Goal: Task Accomplishment & Management: Complete application form

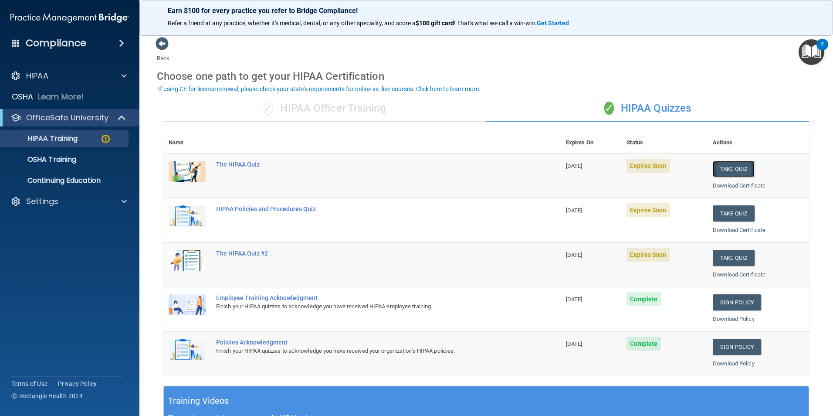
click at [719, 172] on button "Take Quiz" at bounding box center [734, 169] width 42 height 16
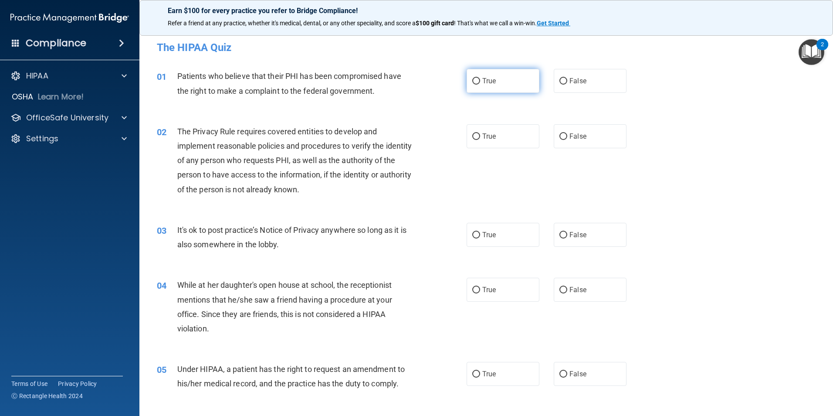
click at [482, 75] on label "True" at bounding box center [503, 81] width 73 height 24
click at [480, 78] on input "True" at bounding box center [476, 81] width 8 height 7
radio input "true"
click at [490, 138] on span "True" at bounding box center [489, 136] width 14 height 8
click at [480, 138] on input "True" at bounding box center [476, 136] width 8 height 7
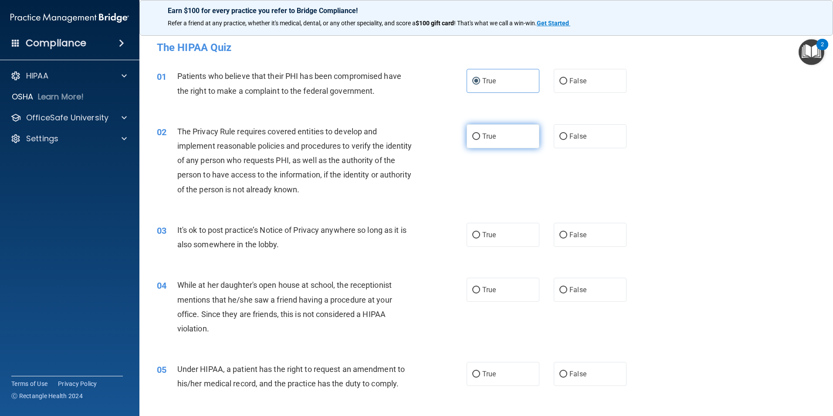
radio input "true"
drag, startPoint x: 601, startPoint y: 242, endPoint x: 597, endPoint y: 270, distance: 27.7
click at [601, 244] on label "False" at bounding box center [590, 235] width 73 height 24
click at [567, 238] on input "False" at bounding box center [564, 235] width 8 height 7
radio input "true"
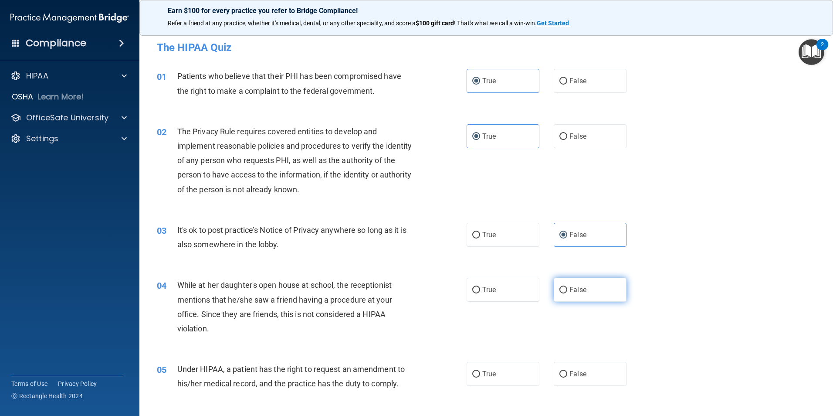
click at [592, 293] on label "False" at bounding box center [590, 290] width 73 height 24
click at [567, 293] on input "False" at bounding box center [564, 290] width 8 height 7
radio input "true"
click at [580, 370] on span "False" at bounding box center [578, 374] width 17 height 8
click at [567, 371] on input "False" at bounding box center [564, 374] width 8 height 7
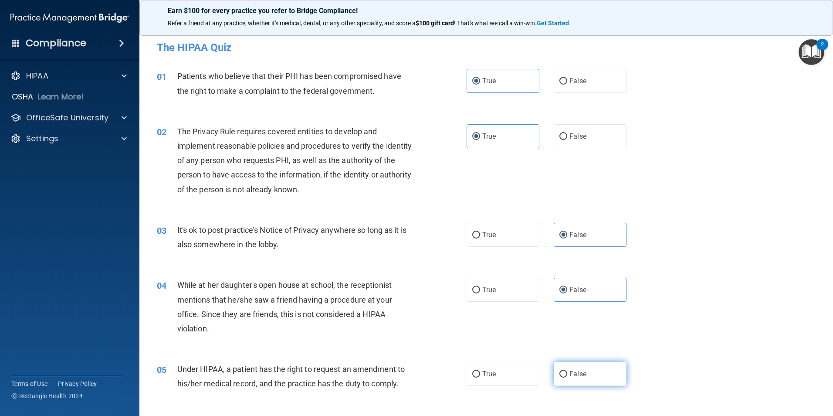
radio input "true"
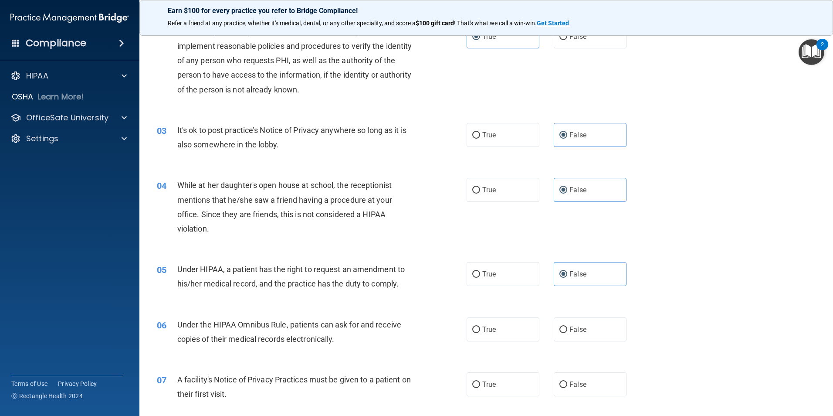
scroll to position [87, 0]
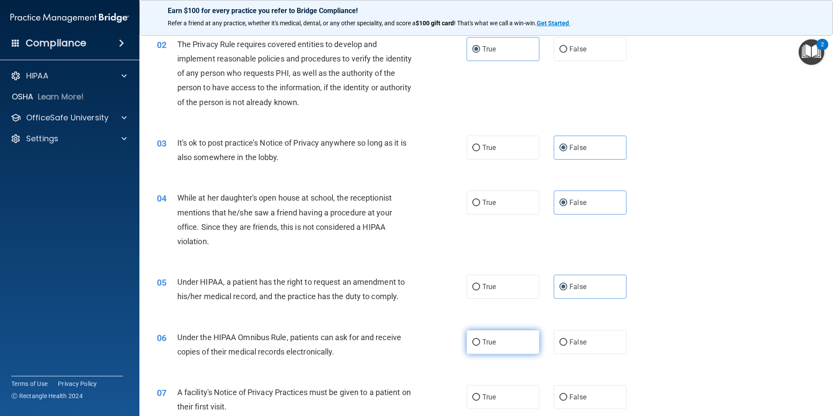
click at [489, 346] on label "True" at bounding box center [503, 342] width 73 height 24
click at [480, 346] on input "True" at bounding box center [476, 342] width 8 height 7
radio input "true"
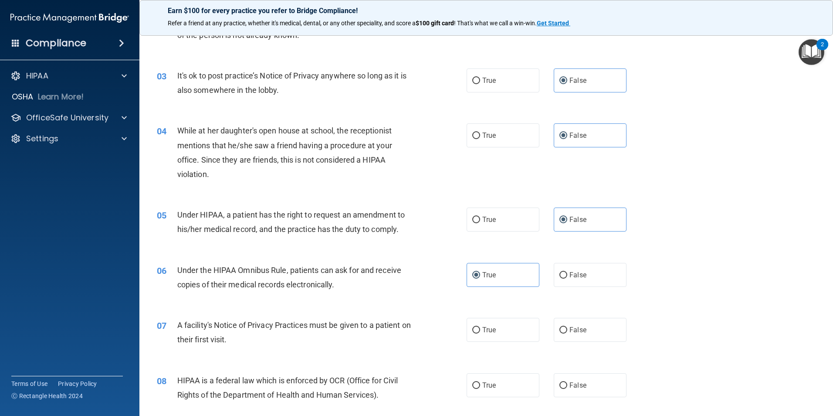
scroll to position [218, 0]
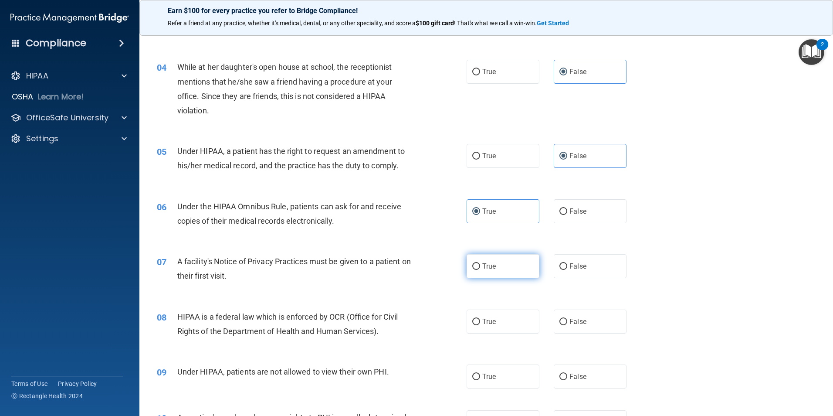
click at [482, 265] on span "True" at bounding box center [489, 266] width 14 height 8
click at [479, 265] on input "True" at bounding box center [476, 266] width 8 height 7
radio input "true"
click at [483, 319] on span "True" at bounding box center [489, 321] width 14 height 8
click at [480, 319] on input "True" at bounding box center [476, 322] width 8 height 7
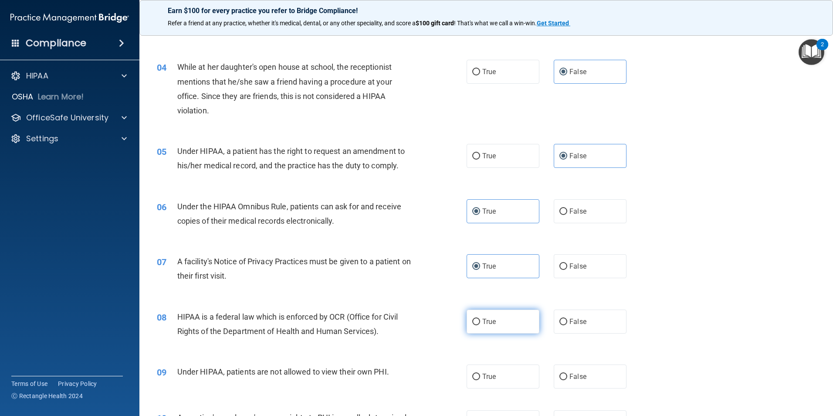
radio input "true"
click at [602, 380] on label "False" at bounding box center [590, 376] width 73 height 24
click at [567, 380] on input "False" at bounding box center [564, 376] width 8 height 7
radio input "true"
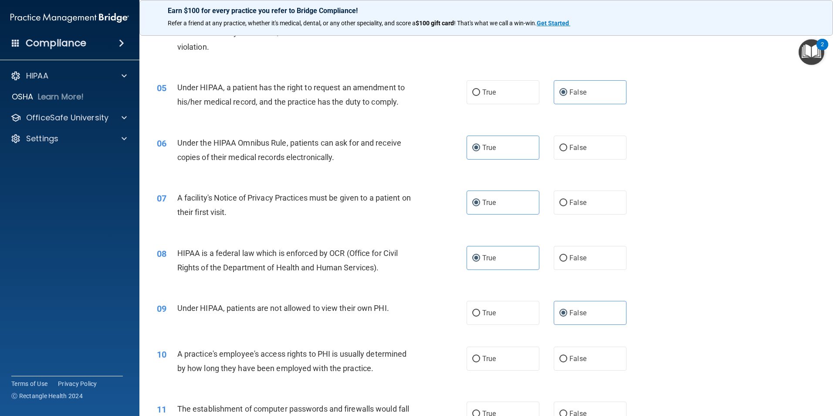
scroll to position [305, 0]
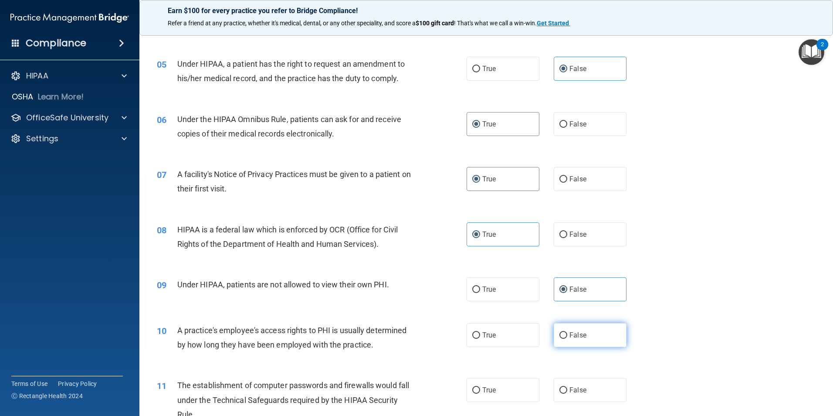
click at [598, 343] on label "False" at bounding box center [590, 335] width 73 height 24
click at [567, 339] on input "False" at bounding box center [564, 335] width 8 height 7
radio input "true"
click at [519, 394] on label "True" at bounding box center [503, 390] width 73 height 24
click at [480, 394] on input "True" at bounding box center [476, 390] width 8 height 7
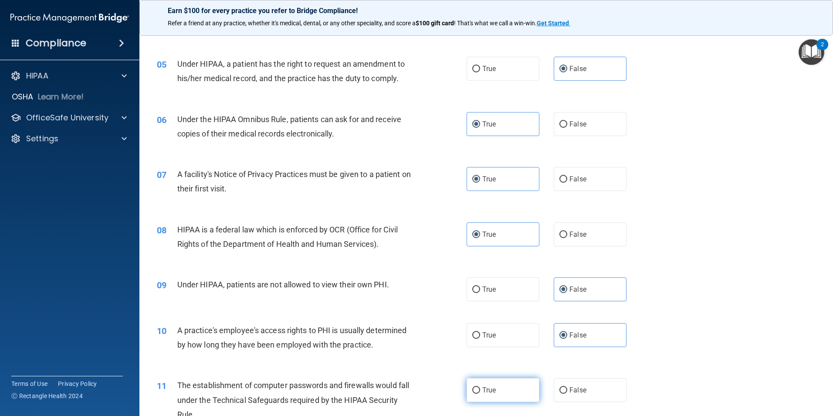
radio input "true"
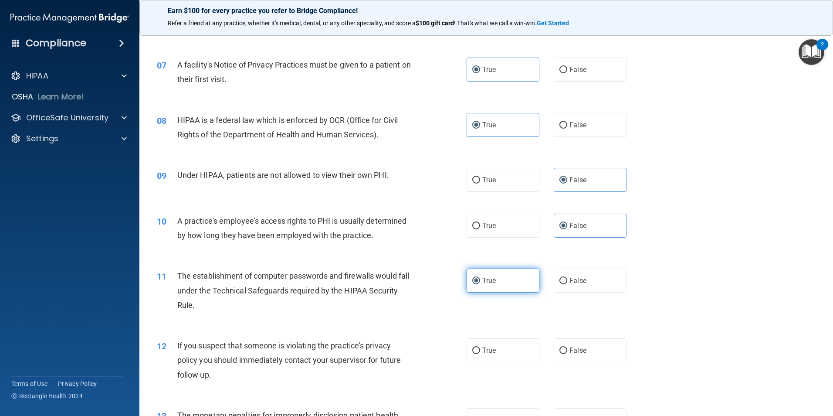
scroll to position [436, 0]
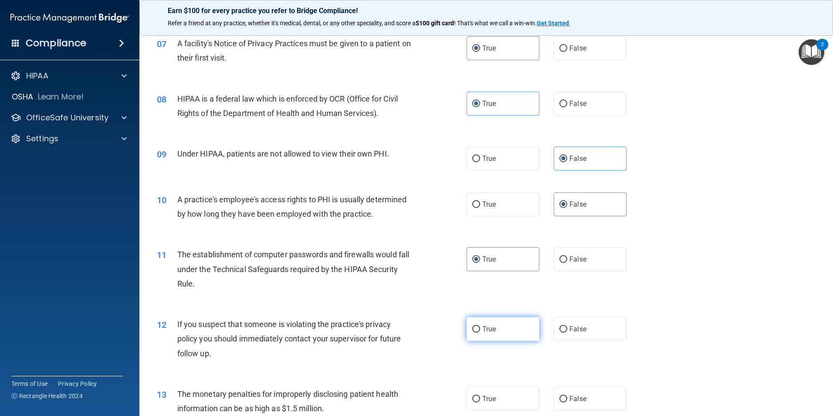
click at [517, 333] on label "True" at bounding box center [503, 329] width 73 height 24
click at [480, 333] on input "True" at bounding box center [476, 329] width 8 height 7
radio input "true"
click at [505, 402] on label "True" at bounding box center [503, 399] width 73 height 24
click at [480, 402] on input "True" at bounding box center [476, 399] width 8 height 7
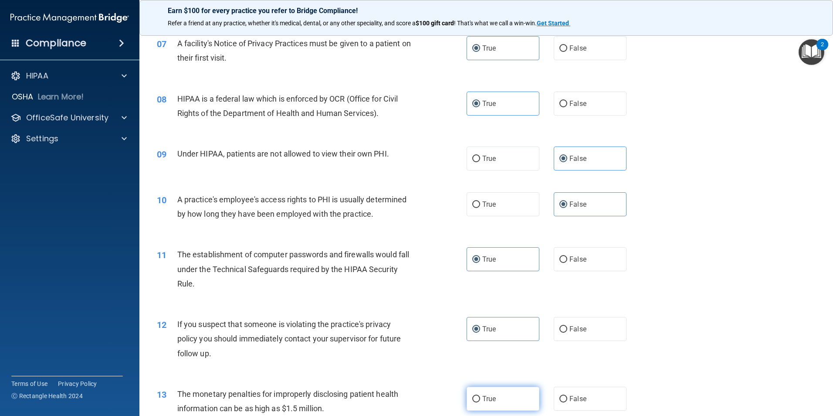
radio input "true"
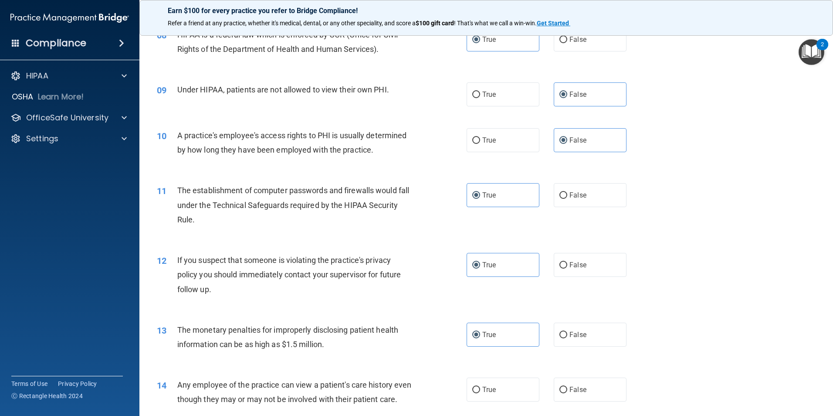
scroll to position [567, 0]
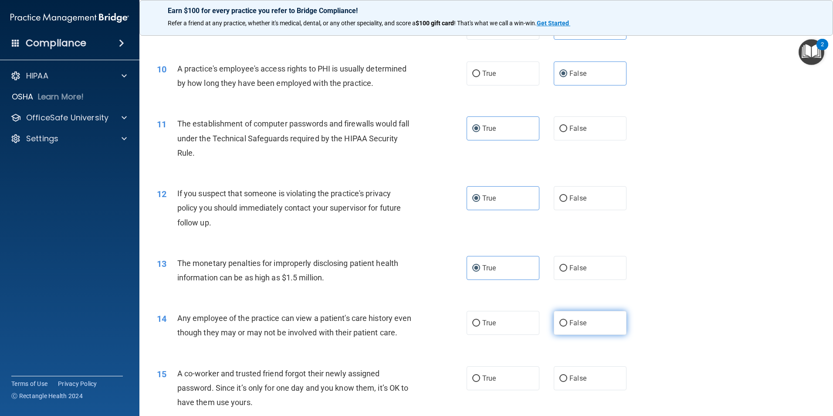
click at [571, 324] on span "False" at bounding box center [578, 323] width 17 height 8
click at [567, 324] on input "False" at bounding box center [564, 323] width 8 height 7
radio input "true"
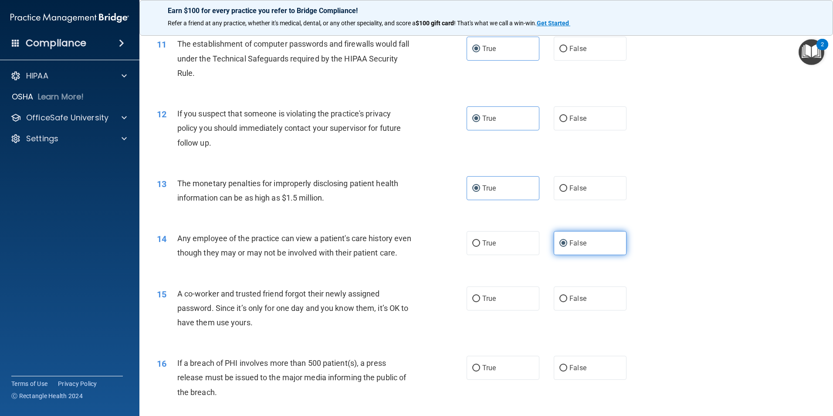
scroll to position [654, 0]
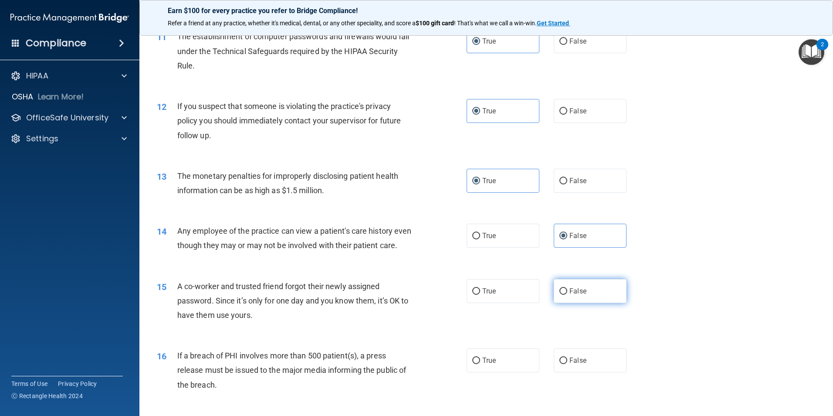
click at [573, 303] on label "False" at bounding box center [590, 291] width 73 height 24
click at [567, 295] on input "False" at bounding box center [564, 291] width 8 height 7
radio input "true"
click at [516, 372] on label "True" at bounding box center [503, 360] width 73 height 24
click at [480, 364] on input "True" at bounding box center [476, 360] width 8 height 7
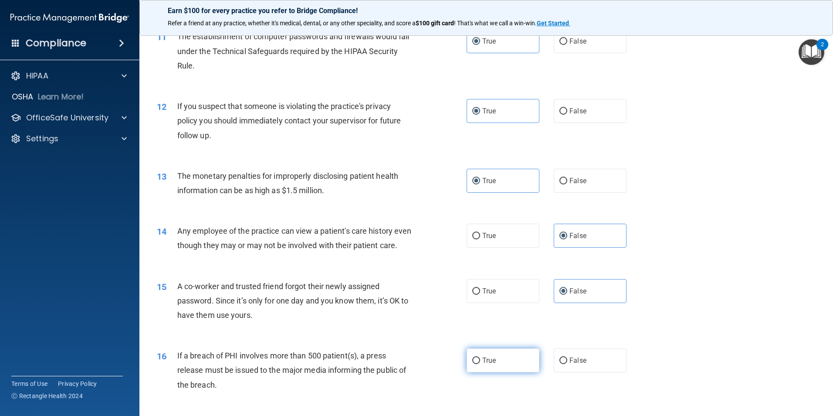
radio input "true"
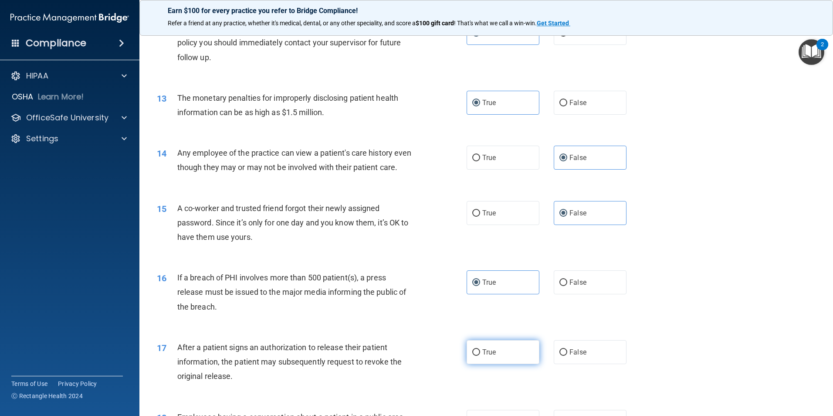
scroll to position [741, 0]
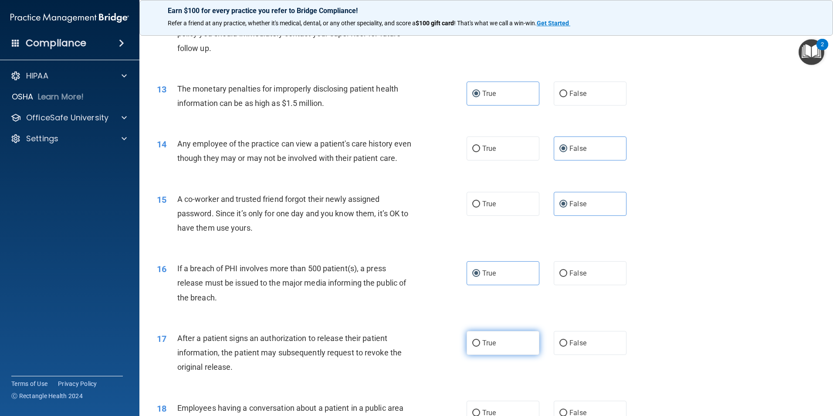
click at [517, 355] on label "True" at bounding box center [503, 343] width 73 height 24
click at [480, 346] on input "True" at bounding box center [476, 343] width 8 height 7
radio input "true"
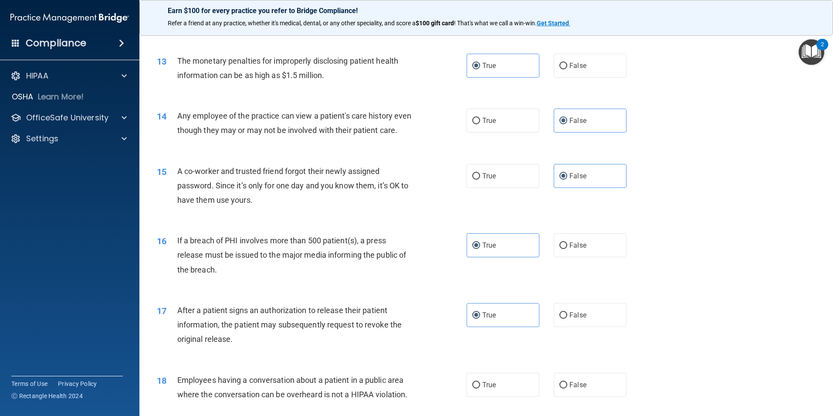
scroll to position [784, 0]
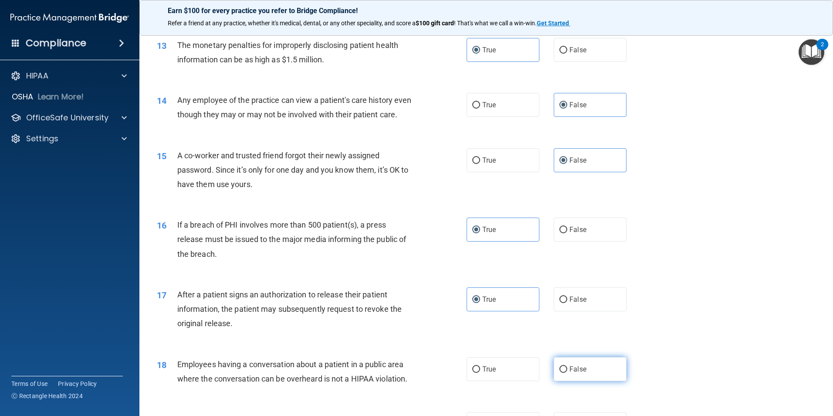
click at [574, 373] on span "False" at bounding box center [578, 369] width 17 height 8
click at [567, 373] on input "False" at bounding box center [564, 369] width 8 height 7
radio input "true"
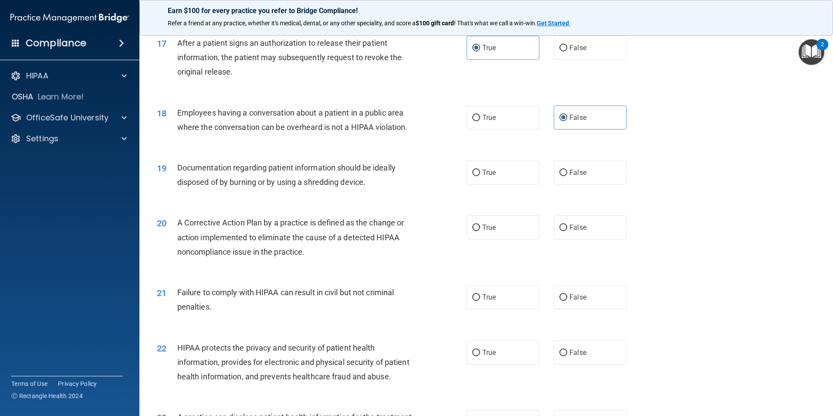
scroll to position [1046, 0]
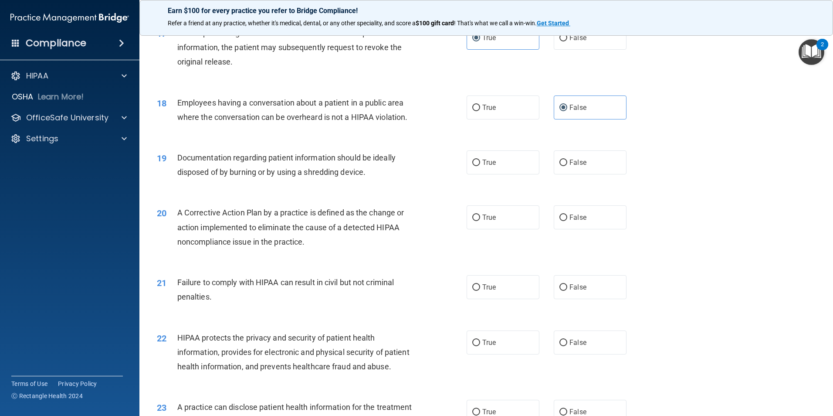
click at [496, 192] on div "19 Documentation regarding patient information should be ideally disposed of by…" at bounding box center [486, 166] width 672 height 55
click at [497, 174] on label "True" at bounding box center [503, 162] width 73 height 24
click at [480, 166] on input "True" at bounding box center [476, 163] width 8 height 7
radio input "true"
click at [494, 229] on label "True" at bounding box center [503, 217] width 73 height 24
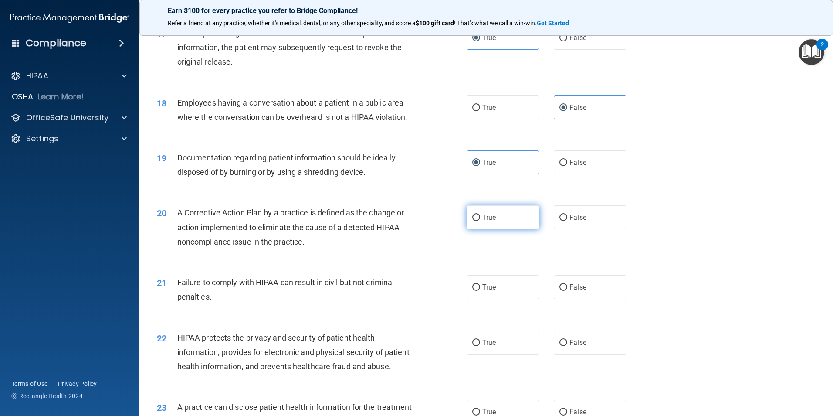
click at [480, 221] on input "True" at bounding box center [476, 217] width 8 height 7
radio input "true"
click at [598, 299] on label "False" at bounding box center [590, 287] width 73 height 24
click at [567, 291] on input "False" at bounding box center [564, 287] width 8 height 7
radio input "true"
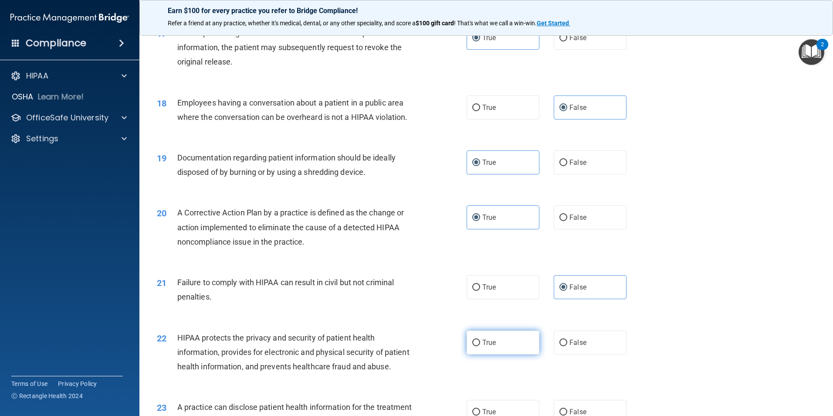
click at [515, 354] on label "True" at bounding box center [503, 342] width 73 height 24
click at [480, 346] on input "True" at bounding box center [476, 342] width 8 height 7
radio input "true"
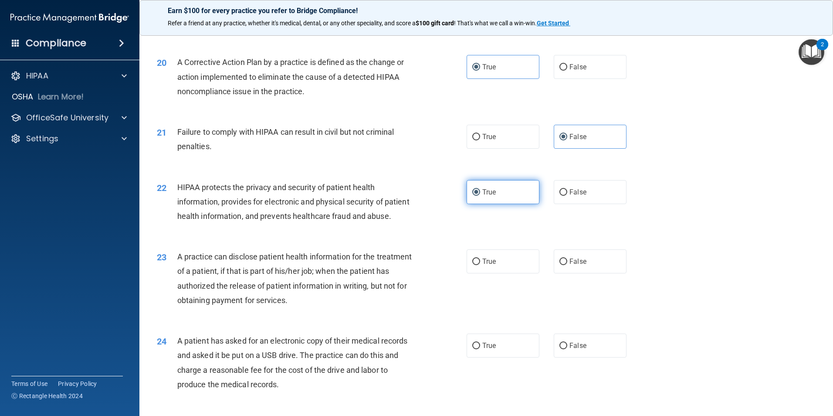
scroll to position [1264, 0]
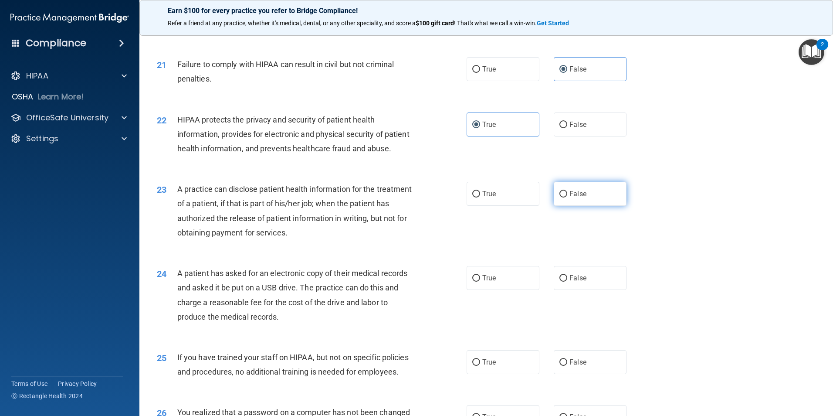
click at [584, 206] on label "False" at bounding box center [590, 194] width 73 height 24
click at [567, 197] on input "False" at bounding box center [564, 194] width 8 height 7
radio input "true"
click at [475, 282] on input "True" at bounding box center [476, 278] width 8 height 7
radio input "true"
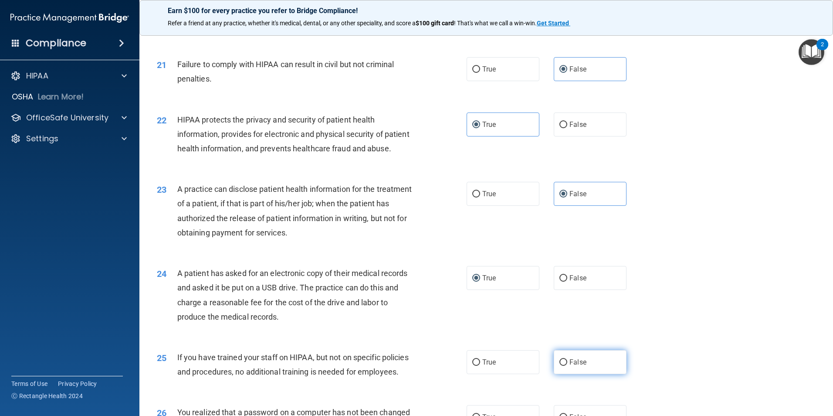
click at [599, 374] on label "False" at bounding box center [590, 362] width 73 height 24
click at [567, 366] on input "False" at bounding box center [564, 362] width 8 height 7
radio input "true"
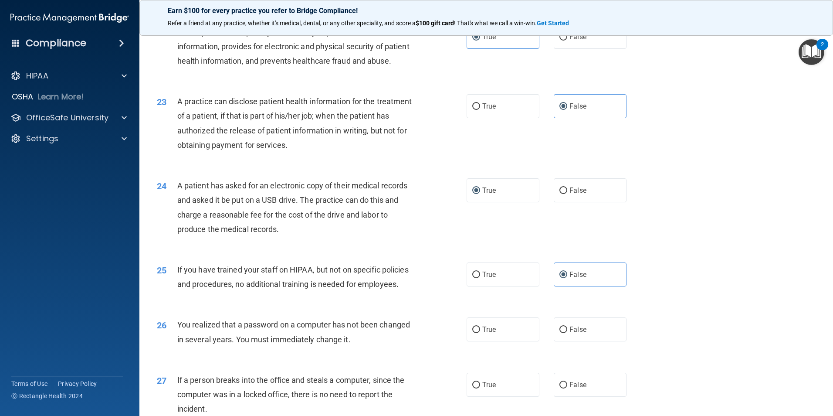
scroll to position [1395, 0]
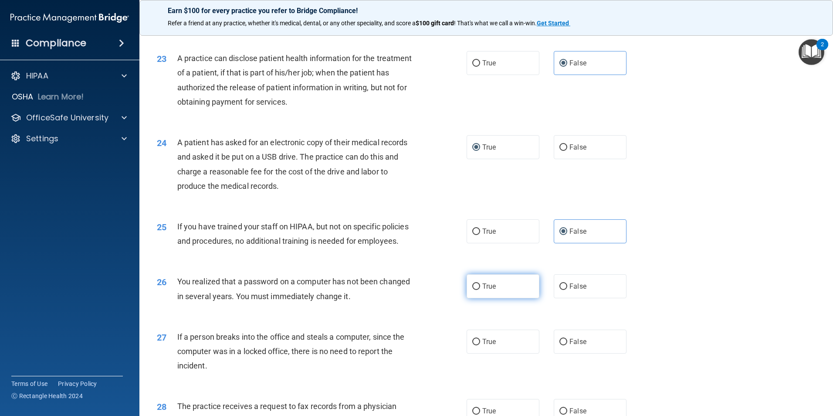
click at [506, 298] on label "True" at bounding box center [503, 286] width 73 height 24
click at [480, 290] on input "True" at bounding box center [476, 286] width 8 height 7
radio input "true"
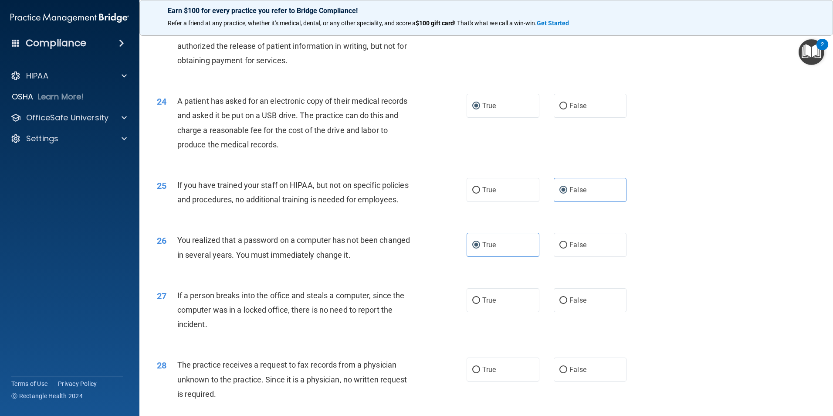
scroll to position [1525, 0]
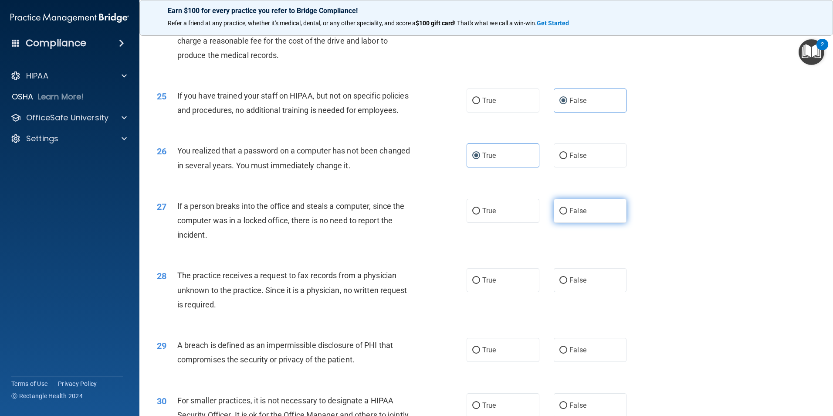
click at [570, 215] on span "False" at bounding box center [578, 211] width 17 height 8
click at [567, 214] on input "False" at bounding box center [564, 211] width 8 height 7
radio input "true"
click at [562, 284] on input "False" at bounding box center [564, 280] width 8 height 7
radio input "true"
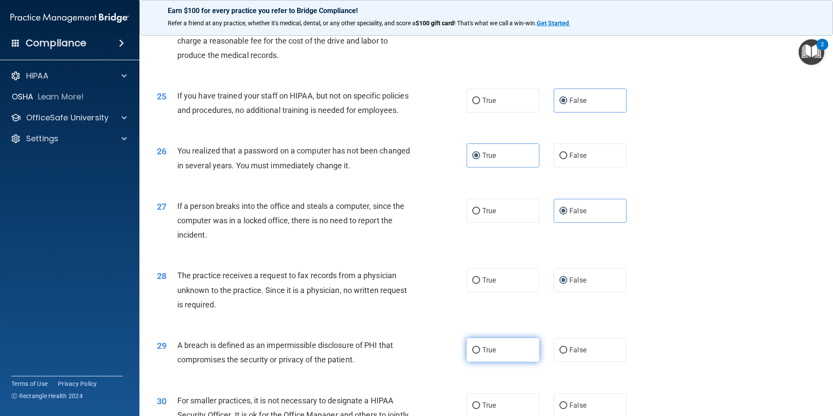
click at [495, 362] on label "True" at bounding box center [503, 350] width 73 height 24
click at [480, 353] on input "True" at bounding box center [476, 350] width 8 height 7
radio input "true"
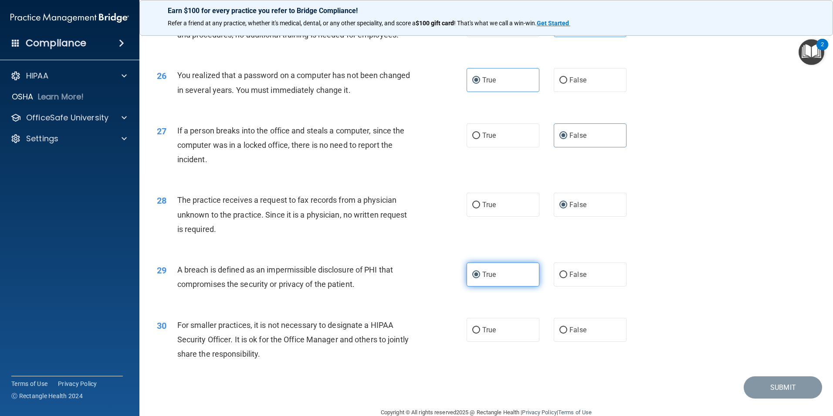
scroll to position [1661, 0]
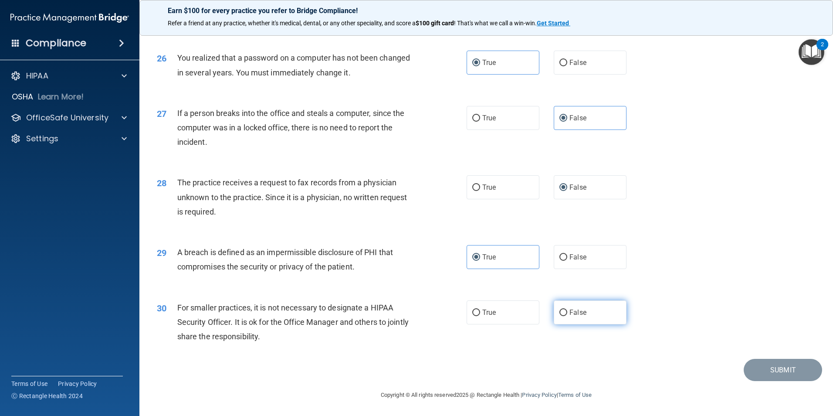
click at [587, 306] on label "False" at bounding box center [590, 312] width 73 height 24
click at [567, 309] on input "False" at bounding box center [564, 312] width 8 height 7
radio input "true"
click at [775, 366] on button "Submit" at bounding box center [783, 370] width 78 height 22
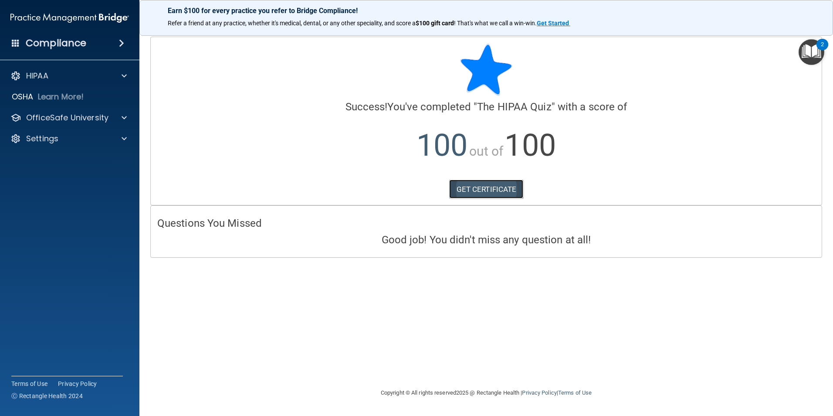
click at [505, 187] on link "GET CERTIFICATE" at bounding box center [486, 189] width 75 height 19
click at [89, 126] on div "OfficeSafe University" at bounding box center [70, 117] width 140 height 17
click at [88, 115] on p "OfficeSafe University" at bounding box center [67, 117] width 82 height 10
click at [86, 136] on div "HIPAA Training" at bounding box center [65, 138] width 119 height 9
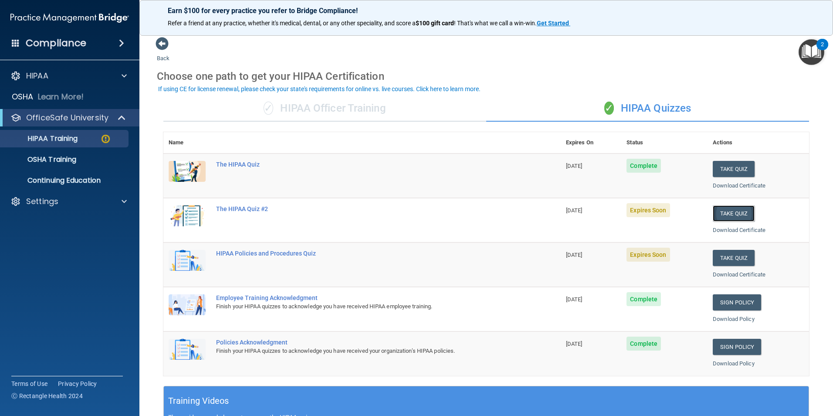
click at [731, 214] on button "Take Quiz" at bounding box center [734, 213] width 42 height 16
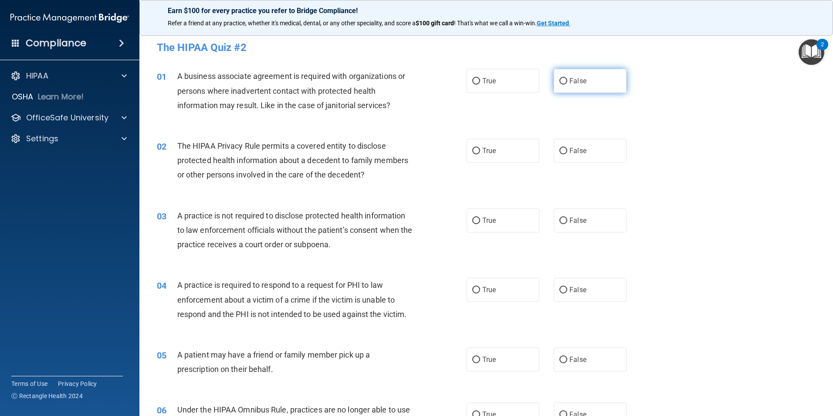
click at [577, 80] on span "False" at bounding box center [578, 81] width 17 height 8
click at [567, 80] on input "False" at bounding box center [564, 81] width 8 height 7
radio input "true"
click at [506, 154] on label "True" at bounding box center [503, 151] width 73 height 24
click at [480, 154] on input "True" at bounding box center [476, 151] width 8 height 7
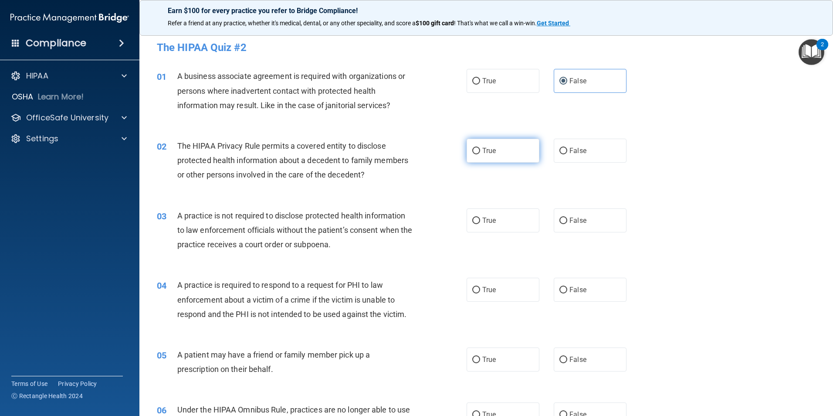
radio input "true"
click at [577, 217] on span "False" at bounding box center [578, 220] width 17 height 8
click at [567, 217] on input "False" at bounding box center [564, 220] width 8 height 7
radio input "true"
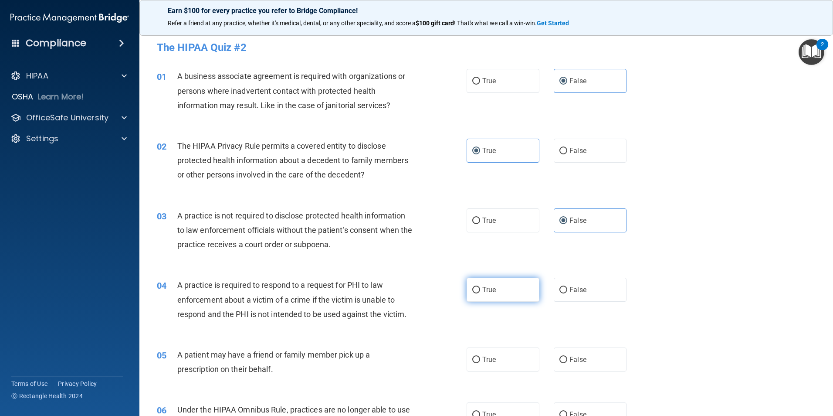
click at [494, 285] on label "True" at bounding box center [503, 290] width 73 height 24
click at [480, 287] on input "True" at bounding box center [476, 290] width 8 height 7
radio input "true"
click at [486, 363] on label "True" at bounding box center [503, 359] width 73 height 24
click at [480, 363] on input "True" at bounding box center [476, 359] width 8 height 7
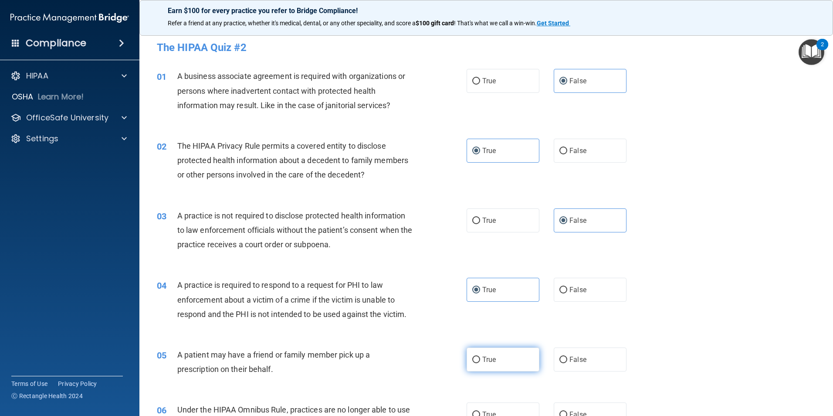
radio input "true"
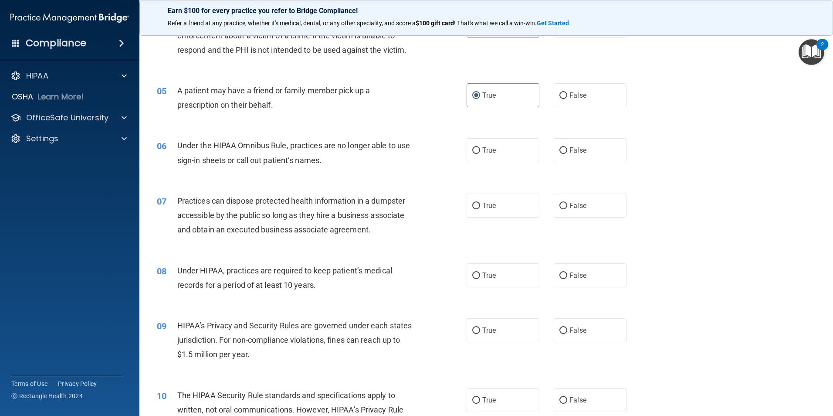
scroll to position [305, 0]
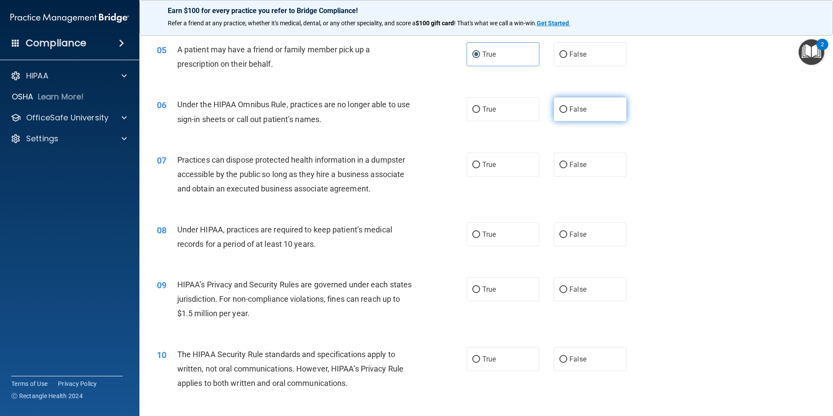
click at [571, 108] on span "False" at bounding box center [578, 109] width 17 height 8
click at [567, 108] on input "False" at bounding box center [564, 109] width 8 height 7
radio input "true"
click at [568, 171] on label "False" at bounding box center [590, 165] width 73 height 24
click at [567, 168] on input "False" at bounding box center [564, 165] width 8 height 7
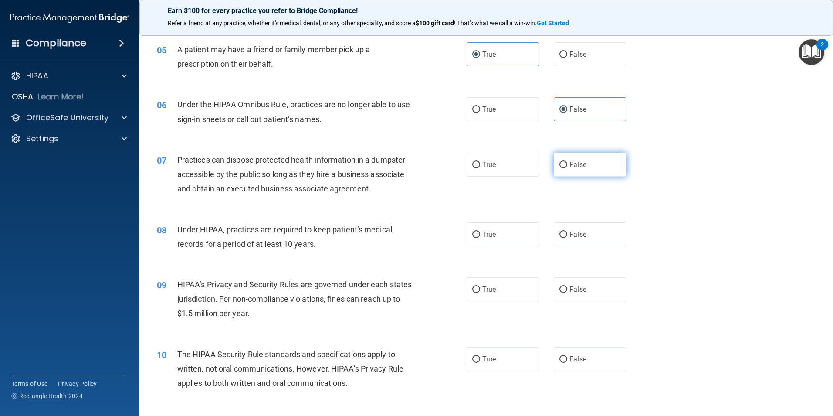
radio input "true"
click at [580, 235] on span "False" at bounding box center [578, 234] width 17 height 8
click at [567, 235] on input "False" at bounding box center [564, 234] width 8 height 7
radio input "true"
click at [573, 285] on span "False" at bounding box center [578, 289] width 17 height 8
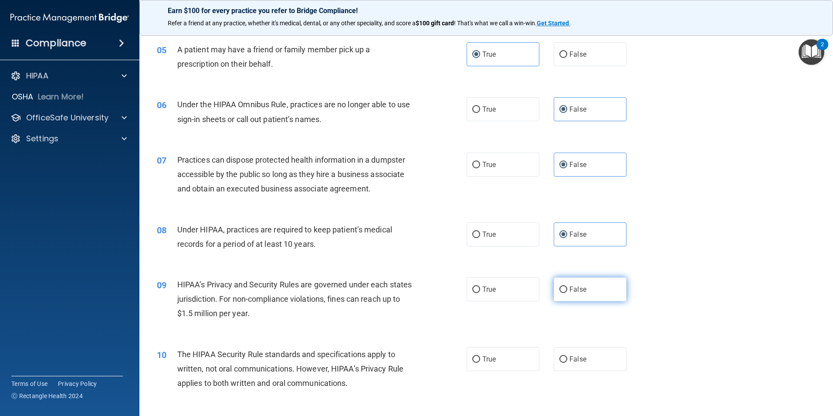
click at [567, 286] on input "False" at bounding box center [564, 289] width 8 height 7
radio input "true"
click at [485, 358] on span "True" at bounding box center [489, 359] width 14 height 8
click at [480, 358] on input "True" at bounding box center [476, 359] width 8 height 7
radio input "true"
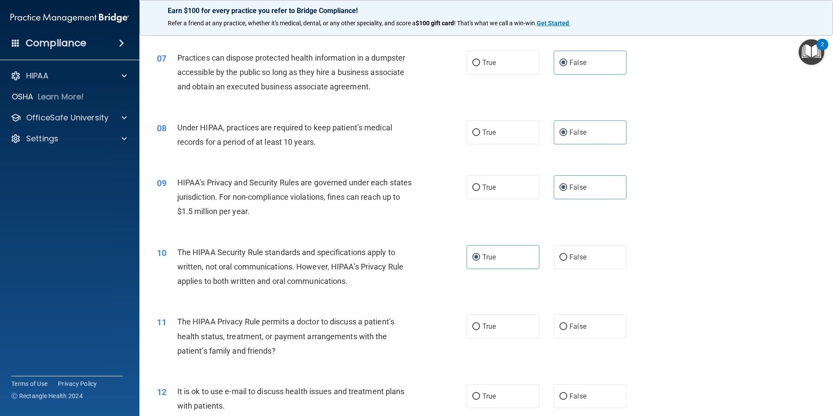
scroll to position [610, 0]
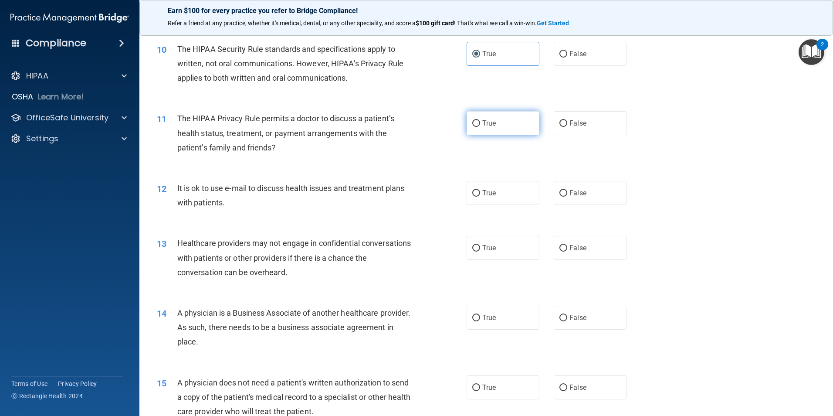
click at [489, 122] on span "True" at bounding box center [489, 123] width 14 height 8
click at [480, 122] on input "True" at bounding box center [476, 123] width 8 height 7
radio input "true"
click at [486, 190] on span "True" at bounding box center [489, 193] width 14 height 8
click at [480, 190] on input "True" at bounding box center [476, 193] width 8 height 7
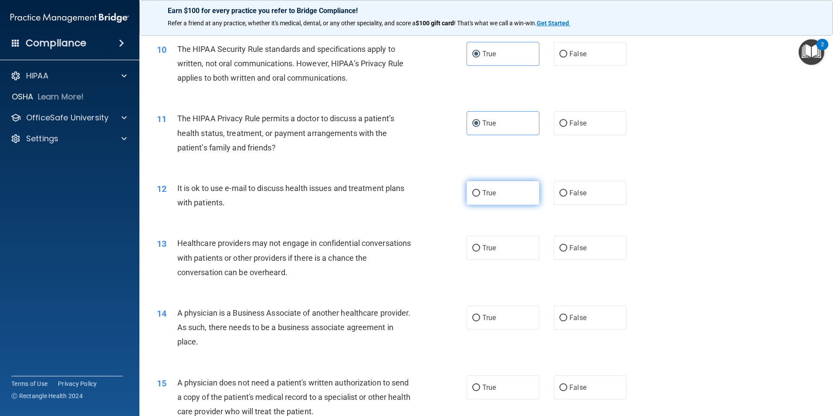
radio input "true"
click at [581, 251] on span "False" at bounding box center [578, 248] width 17 height 8
click at [567, 251] on input "False" at bounding box center [564, 248] width 8 height 7
radio input "true"
click at [571, 316] on span "False" at bounding box center [578, 317] width 17 height 8
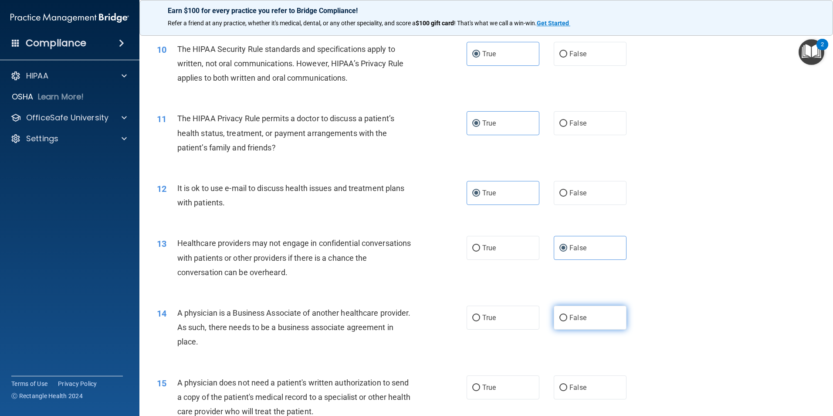
click at [567, 316] on input "False" at bounding box center [564, 318] width 8 height 7
radio input "true"
drag, startPoint x: 517, startPoint y: 382, endPoint x: 726, endPoint y: 362, distance: 210.6
click at [517, 382] on label "True" at bounding box center [503, 387] width 73 height 24
click at [480, 384] on input "True" at bounding box center [476, 387] width 8 height 7
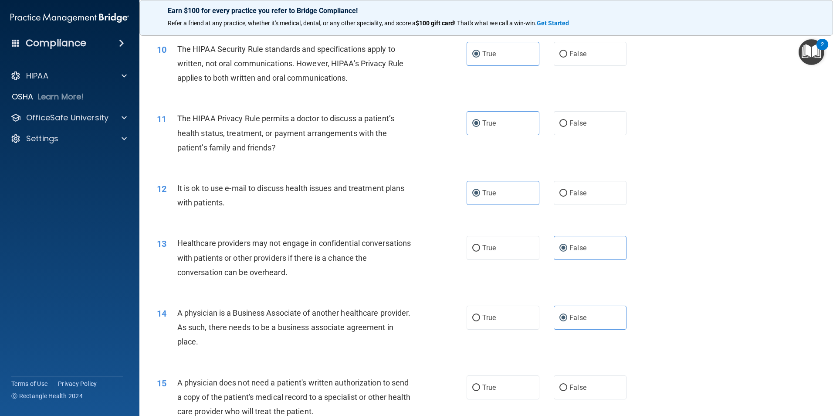
radio input "true"
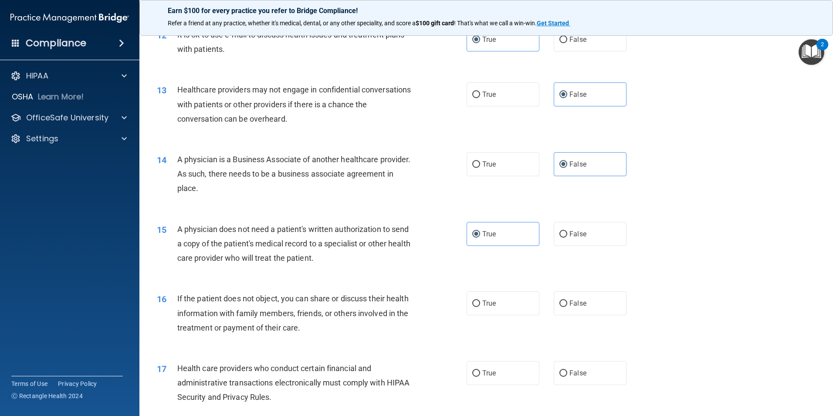
scroll to position [784, 0]
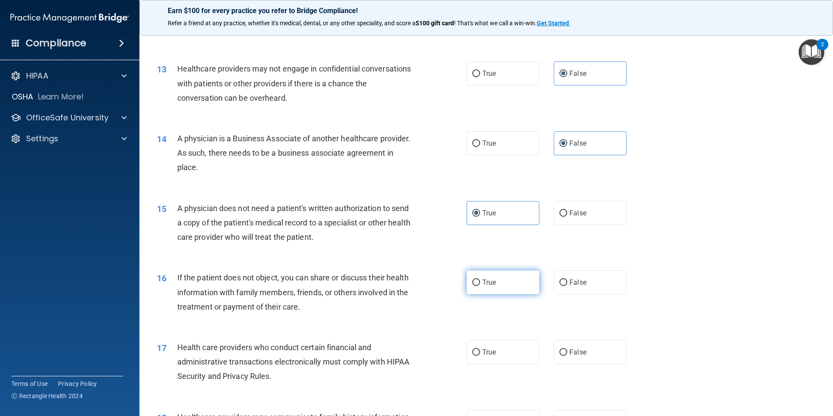
click at [488, 284] on span "True" at bounding box center [489, 282] width 14 height 8
click at [480, 284] on input "True" at bounding box center [476, 282] width 8 height 7
radio input "true"
drag, startPoint x: 493, startPoint y: 355, endPoint x: 520, endPoint y: 341, distance: 30.8
click at [493, 355] on span "True" at bounding box center [489, 352] width 14 height 8
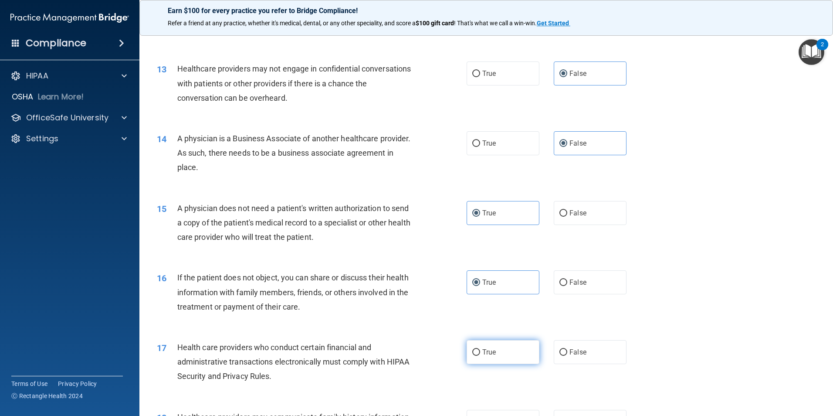
click at [480, 355] on input "True" at bounding box center [476, 352] width 8 height 7
radio input "true"
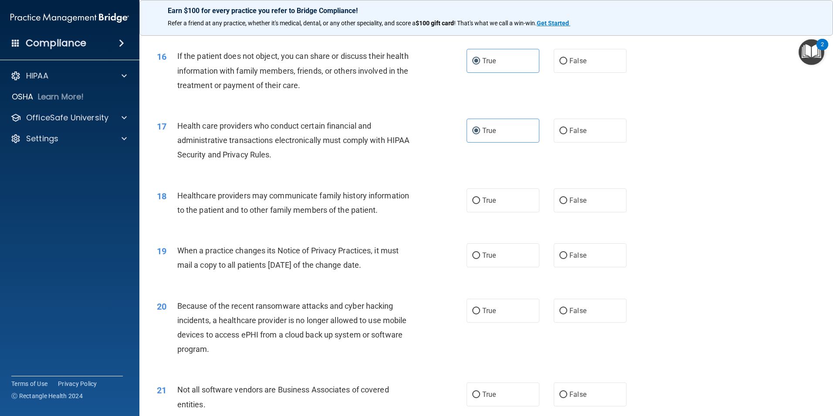
scroll to position [1090, 0]
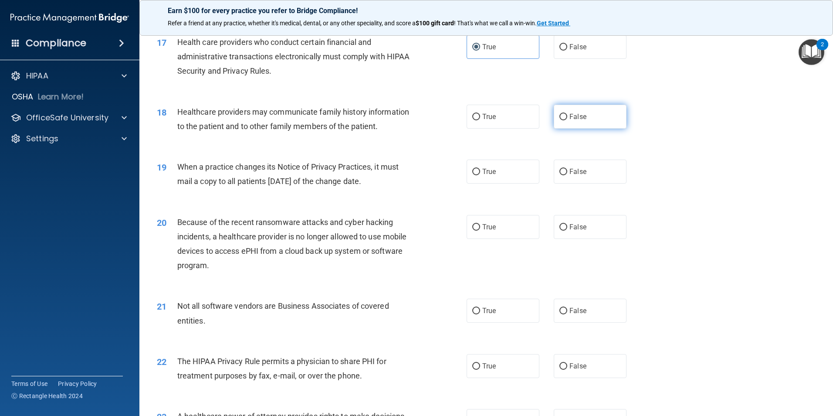
click at [584, 121] on label "False" at bounding box center [590, 117] width 73 height 24
click at [567, 120] on input "False" at bounding box center [564, 117] width 8 height 7
radio input "true"
click at [575, 170] on span "False" at bounding box center [578, 171] width 17 height 8
click at [567, 170] on input "False" at bounding box center [564, 172] width 8 height 7
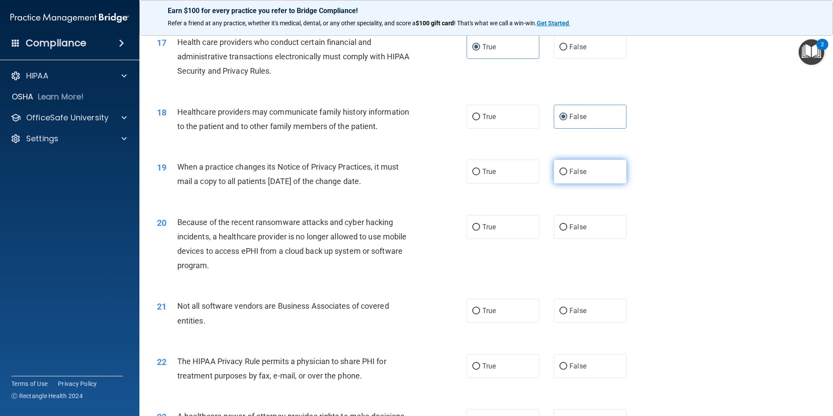
radio input "true"
click at [577, 230] on span "False" at bounding box center [578, 227] width 17 height 8
click at [567, 230] on input "False" at bounding box center [564, 227] width 8 height 7
radio input "true"
click at [525, 310] on label "True" at bounding box center [503, 311] width 73 height 24
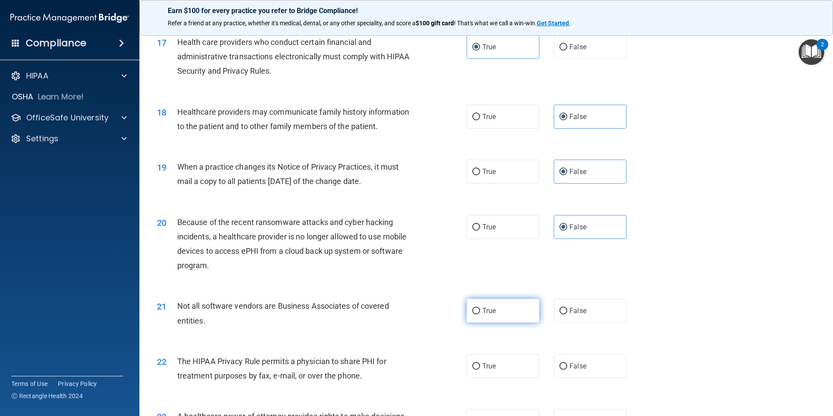
click at [480, 310] on input "True" at bounding box center [476, 311] width 8 height 7
radio input "true"
click at [514, 367] on label "True" at bounding box center [503, 366] width 73 height 24
click at [480, 367] on input "True" at bounding box center [476, 366] width 8 height 7
radio input "true"
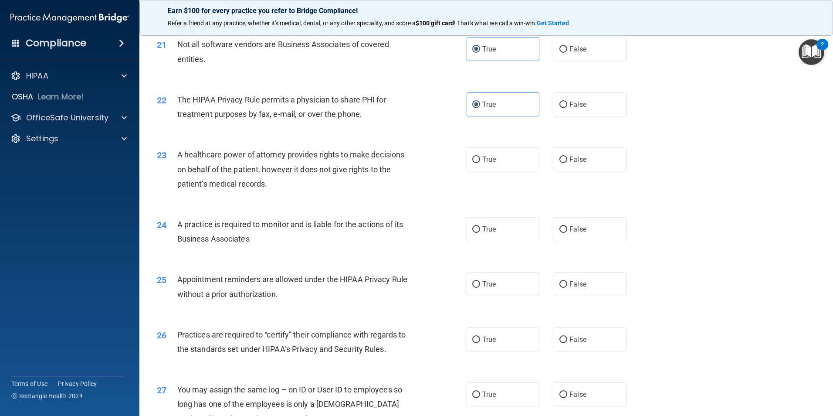
scroll to position [1395, 0]
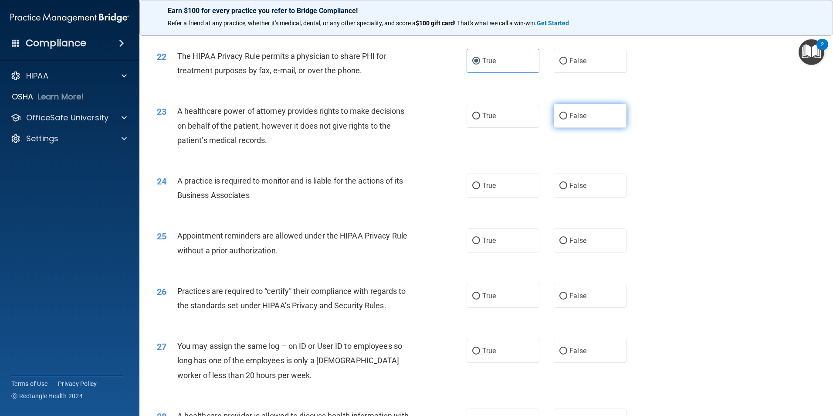
click at [583, 119] on label "False" at bounding box center [590, 116] width 73 height 24
click at [567, 119] on input "False" at bounding box center [564, 116] width 8 height 7
radio input "true"
click at [576, 183] on span "False" at bounding box center [578, 185] width 17 height 8
click at [567, 183] on input "False" at bounding box center [564, 186] width 8 height 7
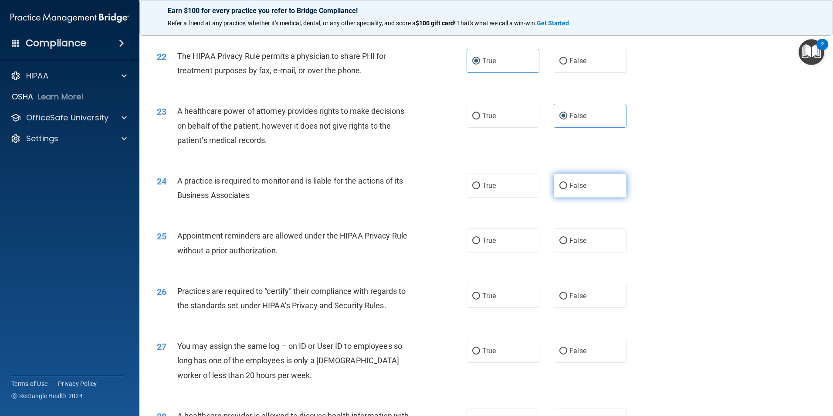
radio input "true"
click at [530, 240] on label "True" at bounding box center [503, 240] width 73 height 24
click at [480, 240] on input "True" at bounding box center [476, 241] width 8 height 7
radio input "true"
click at [563, 298] on input "False" at bounding box center [564, 296] width 8 height 7
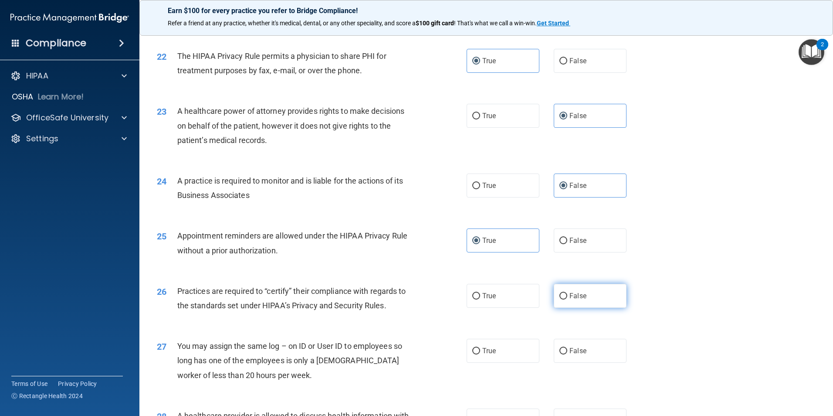
radio input "true"
click at [571, 348] on span "False" at bounding box center [578, 350] width 17 height 8
click at [567, 348] on input "False" at bounding box center [564, 351] width 8 height 7
radio input "true"
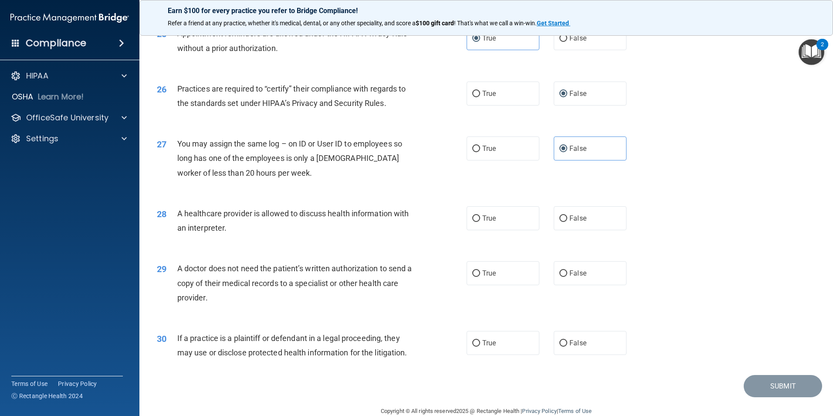
scroll to position [1613, 0]
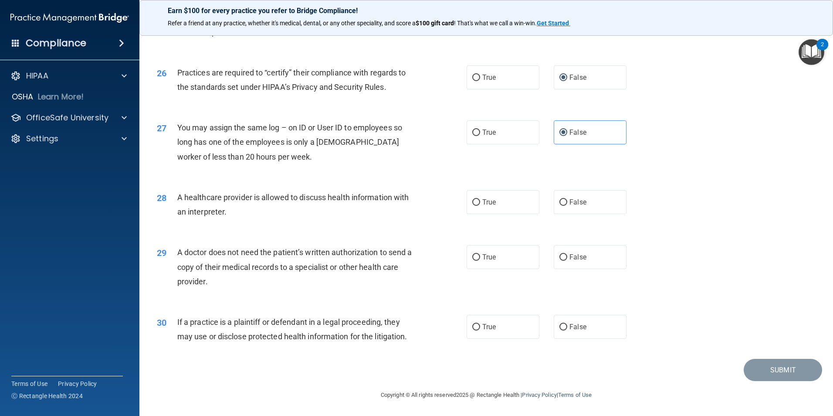
click at [509, 313] on div "30 If a practice is a plaintiff or defendant in a legal proceeding, they may us…" at bounding box center [486, 331] width 672 height 55
drag, startPoint x: 509, startPoint y: 319, endPoint x: 513, endPoint y: 292, distance: 27.8
click at [509, 318] on label "True" at bounding box center [503, 327] width 73 height 24
click at [480, 324] on input "True" at bounding box center [476, 327] width 8 height 7
radio input "true"
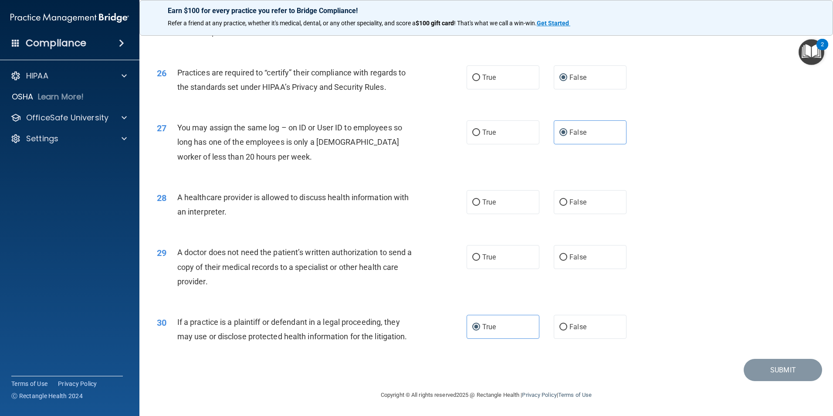
drag, startPoint x: 516, startPoint y: 262, endPoint x: 516, endPoint y: 220, distance: 42.7
click at [516, 258] on label "True" at bounding box center [503, 257] width 73 height 24
click at [480, 258] on input "True" at bounding box center [476, 257] width 8 height 7
radio input "true"
click at [516, 210] on label "True" at bounding box center [503, 202] width 73 height 24
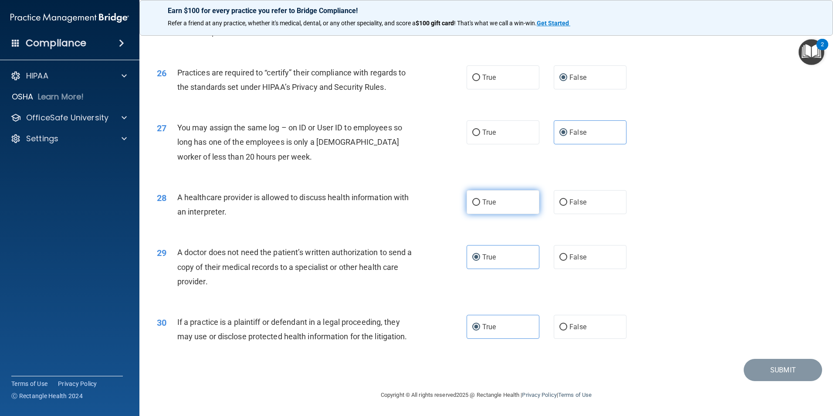
click at [480, 206] on input "True" at bounding box center [476, 202] width 8 height 7
radio input "true"
click at [774, 372] on button "Submit" at bounding box center [783, 370] width 78 height 22
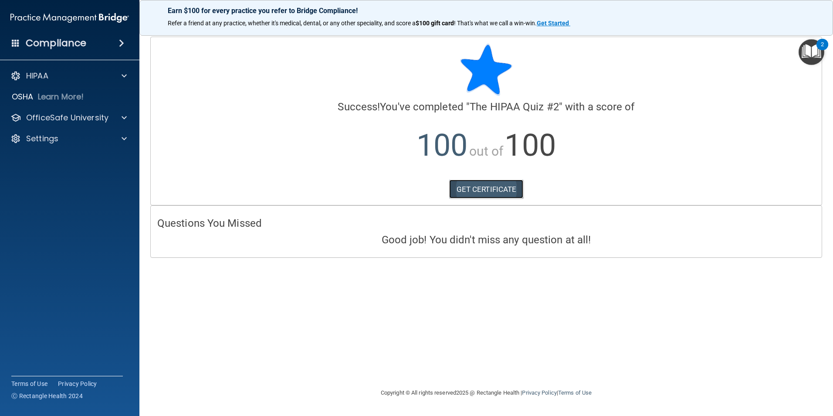
click at [502, 194] on link "GET CERTIFICATE" at bounding box center [486, 189] width 75 height 19
click at [52, 121] on p "OfficeSafe University" at bounding box center [67, 117] width 82 height 10
click at [54, 138] on p "HIPAA Training" at bounding box center [42, 138] width 72 height 9
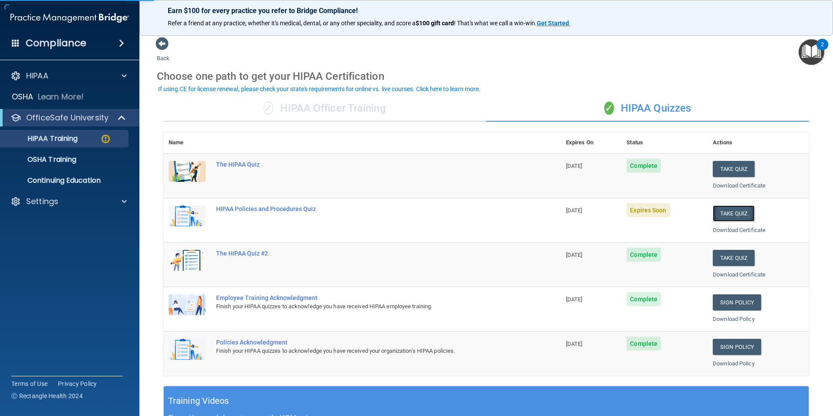
click at [730, 221] on button "Take Quiz" at bounding box center [734, 213] width 42 height 16
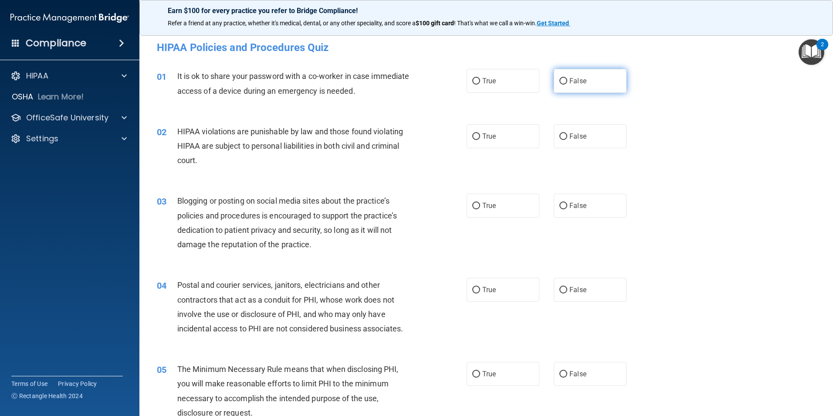
click at [583, 74] on label "False" at bounding box center [590, 81] width 73 height 24
click at [567, 78] on input "False" at bounding box center [564, 81] width 8 height 7
radio input "true"
click at [486, 129] on label "True" at bounding box center [503, 136] width 73 height 24
click at [480, 133] on input "True" at bounding box center [476, 136] width 8 height 7
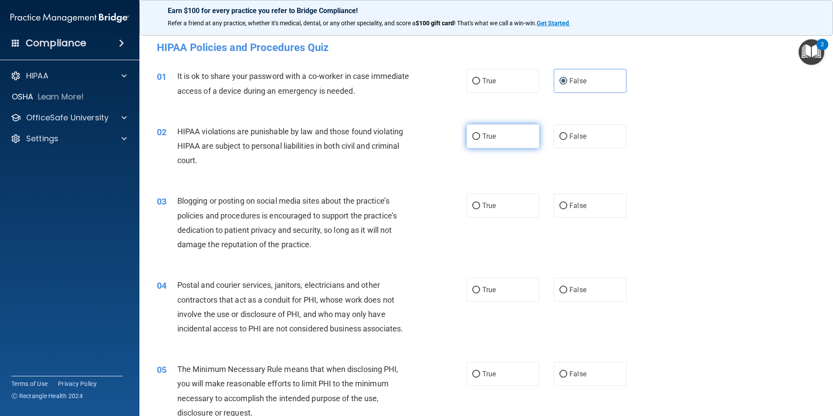
radio input "true"
click at [588, 200] on label "False" at bounding box center [590, 205] width 73 height 24
click at [567, 203] on input "False" at bounding box center [564, 206] width 8 height 7
radio input "true"
click at [500, 289] on label "True" at bounding box center [503, 290] width 73 height 24
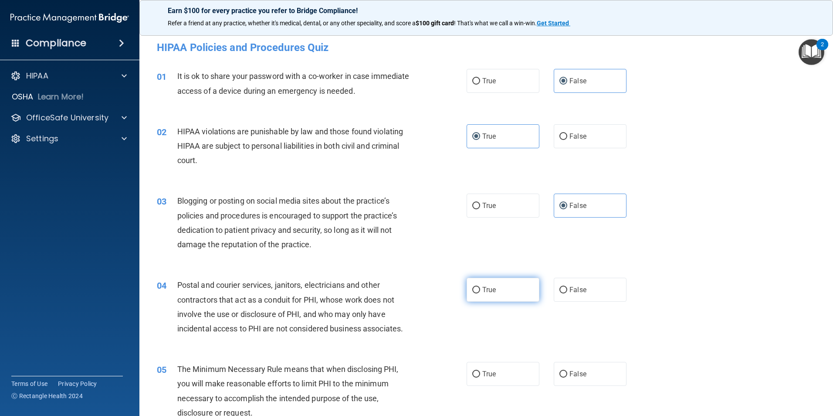
click at [480, 289] on input "True" at bounding box center [476, 290] width 8 height 7
radio input "true"
click at [490, 367] on label "True" at bounding box center [503, 374] width 73 height 24
click at [480, 371] on input "True" at bounding box center [476, 374] width 8 height 7
radio input "true"
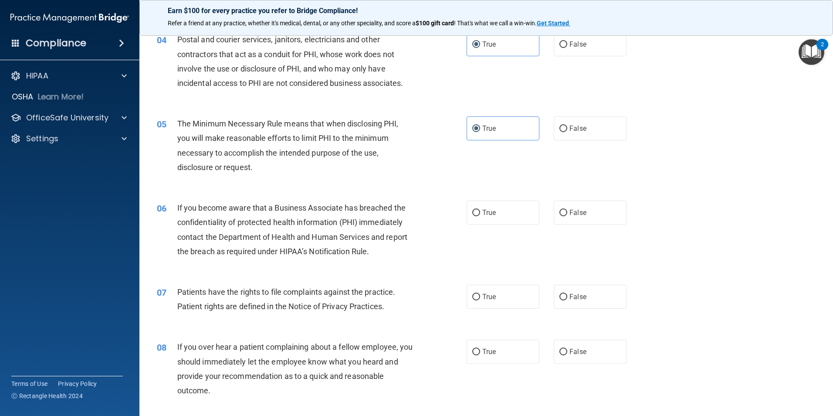
scroll to position [305, 0]
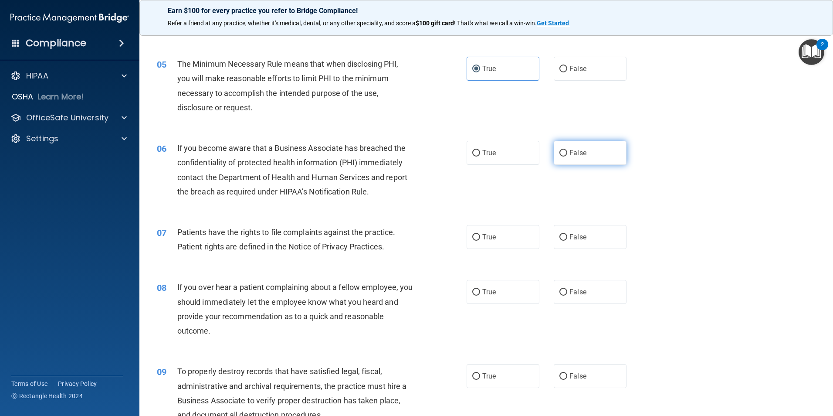
click at [587, 154] on label "False" at bounding box center [590, 153] width 73 height 24
click at [567, 154] on input "False" at bounding box center [564, 153] width 8 height 7
radio input "true"
click at [489, 240] on span "True" at bounding box center [489, 237] width 14 height 8
click at [480, 240] on input "True" at bounding box center [476, 237] width 8 height 7
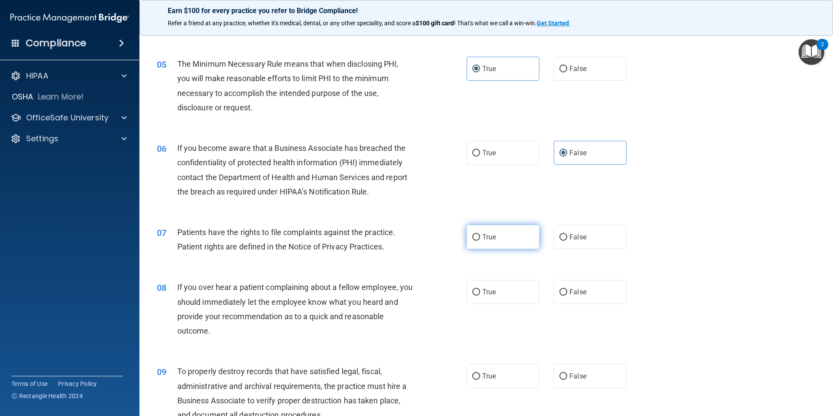
radio input "true"
click at [594, 295] on label "False" at bounding box center [590, 292] width 73 height 24
click at [567, 295] on input "False" at bounding box center [564, 292] width 8 height 7
radio input "true"
click at [582, 375] on span "False" at bounding box center [578, 376] width 17 height 8
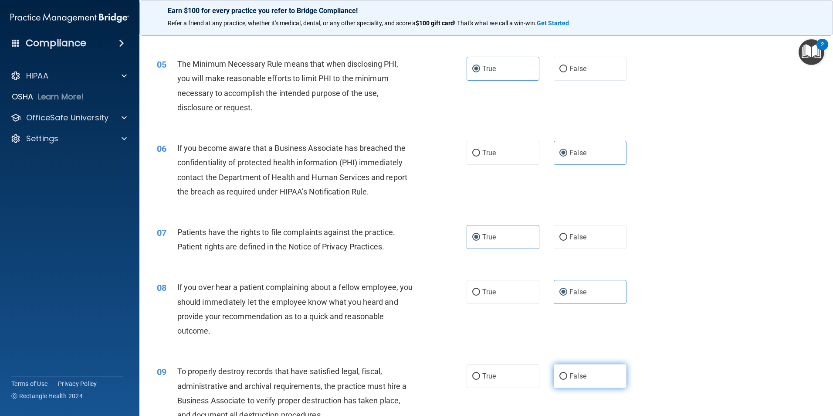
click at [567, 375] on input "False" at bounding box center [564, 376] width 8 height 7
radio input "true"
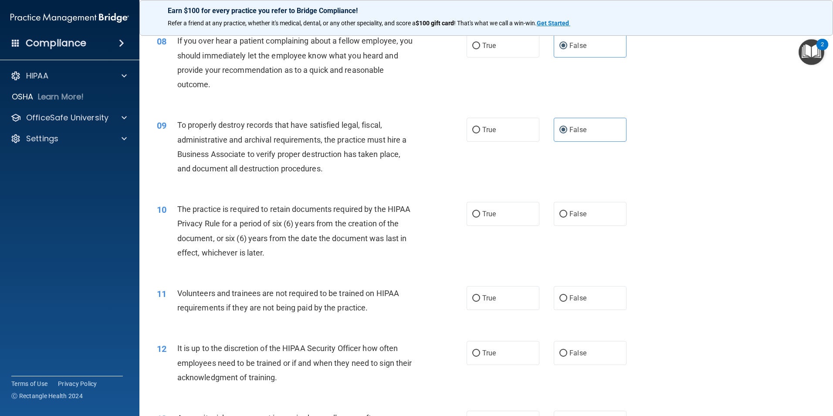
scroll to position [567, 0]
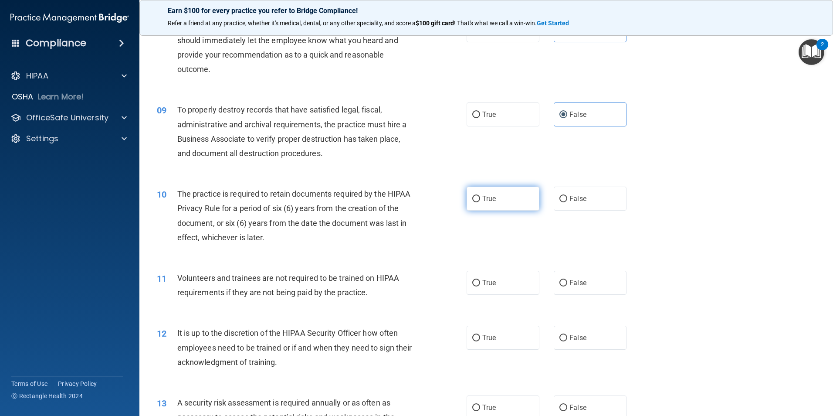
drag, startPoint x: 517, startPoint y: 201, endPoint x: 517, endPoint y: 212, distance: 10.9
click at [517, 202] on label "True" at bounding box center [503, 199] width 73 height 24
click at [480, 202] on input "True" at bounding box center [476, 199] width 8 height 7
radio input "true"
click at [571, 296] on div "11 Volunteers and trainees are not required to be trained on HIPAA requirements…" at bounding box center [486, 287] width 672 height 55
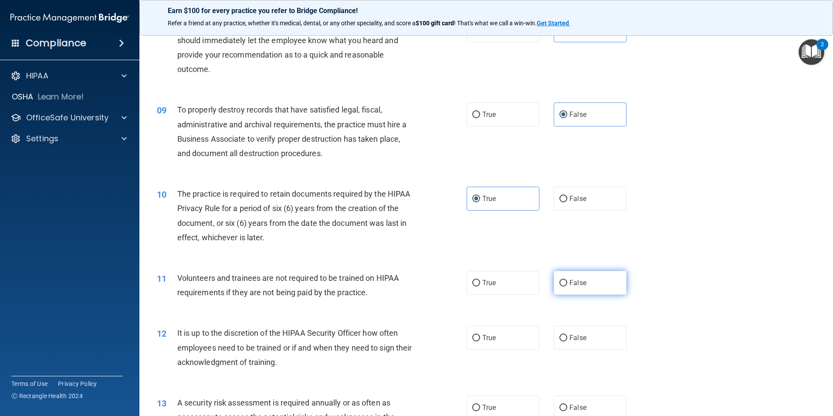
drag, startPoint x: 578, startPoint y: 280, endPoint x: 576, endPoint y: 312, distance: 31.9
click at [578, 281] on span "False" at bounding box center [578, 282] width 17 height 8
click at [567, 281] on input "False" at bounding box center [564, 283] width 8 height 7
radio input "true"
click at [571, 336] on span "False" at bounding box center [578, 337] width 17 height 8
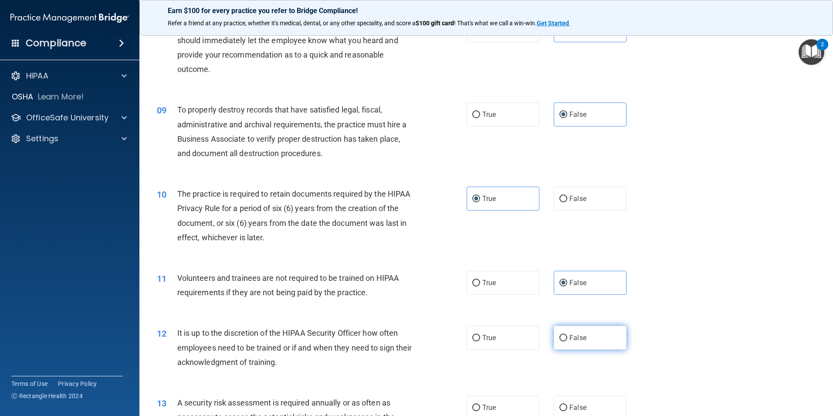
click at [567, 336] on input "False" at bounding box center [564, 338] width 8 height 7
radio input "true"
click at [508, 410] on label "True" at bounding box center [503, 407] width 73 height 24
click at [480, 410] on input "True" at bounding box center [476, 407] width 8 height 7
radio input "true"
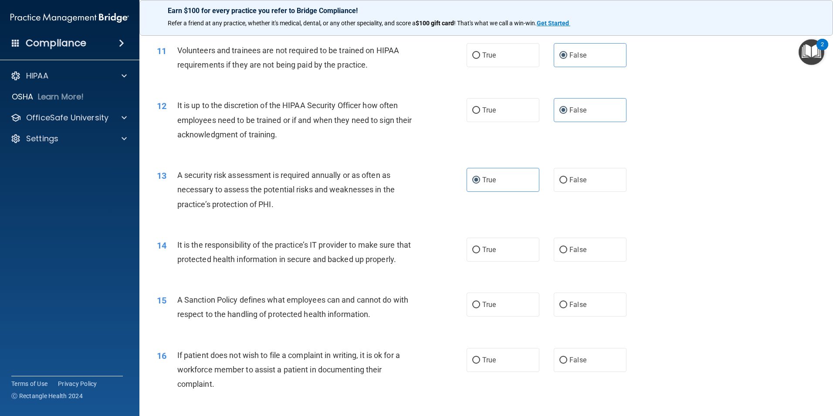
scroll to position [872, 0]
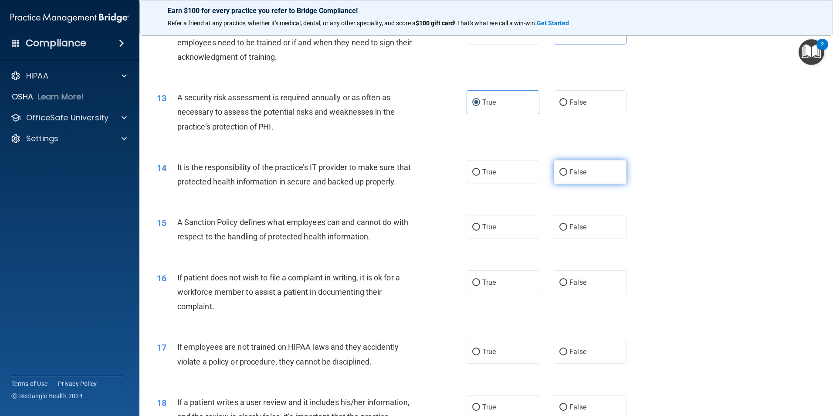
click at [587, 171] on label "False" at bounding box center [590, 172] width 73 height 24
click at [567, 171] on input "False" at bounding box center [564, 172] width 8 height 7
radio input "true"
click at [582, 239] on label "False" at bounding box center [590, 227] width 73 height 24
click at [567, 231] on input "False" at bounding box center [564, 227] width 8 height 7
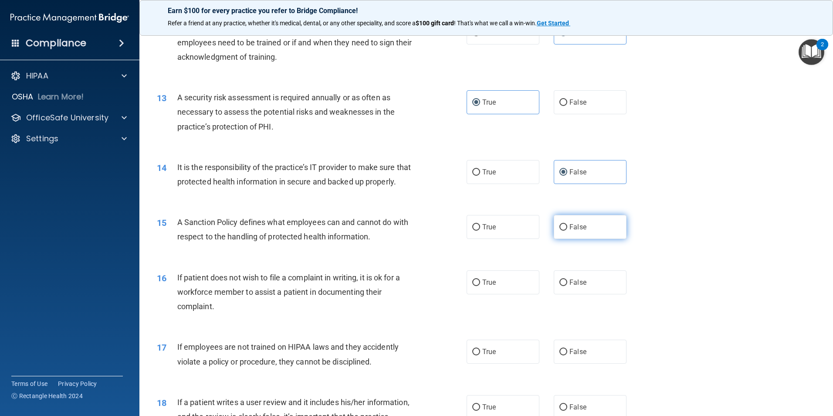
radio input "true"
click at [510, 294] on label "True" at bounding box center [503, 282] width 73 height 24
click at [480, 286] on input "True" at bounding box center [476, 282] width 8 height 7
radio input "true"
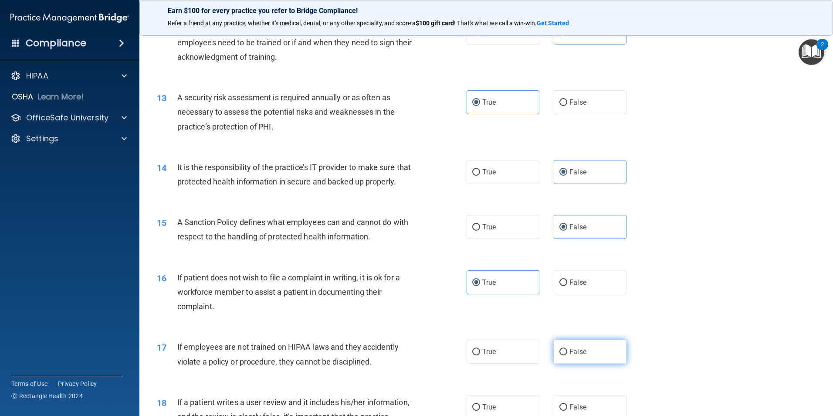
click at [607, 363] on label "False" at bounding box center [590, 351] width 73 height 24
click at [567, 355] on input "False" at bounding box center [564, 352] width 8 height 7
radio input "true"
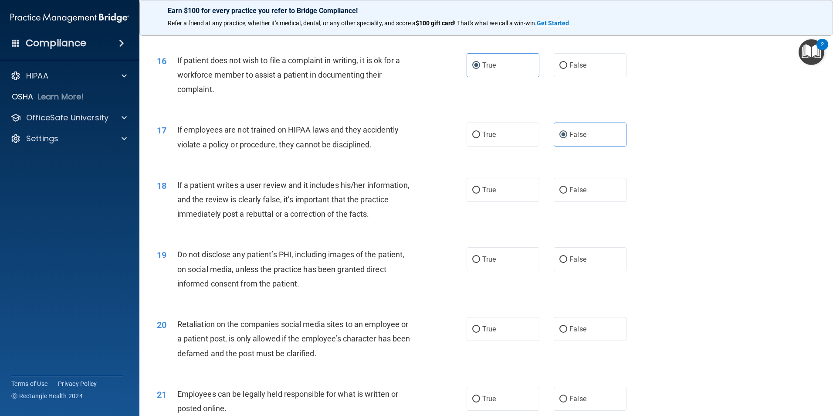
scroll to position [1090, 0]
click at [591, 201] on label "False" at bounding box center [590, 189] width 73 height 24
click at [567, 193] on input "False" at bounding box center [564, 189] width 8 height 7
radio input "true"
click at [526, 270] on label "True" at bounding box center [503, 258] width 73 height 24
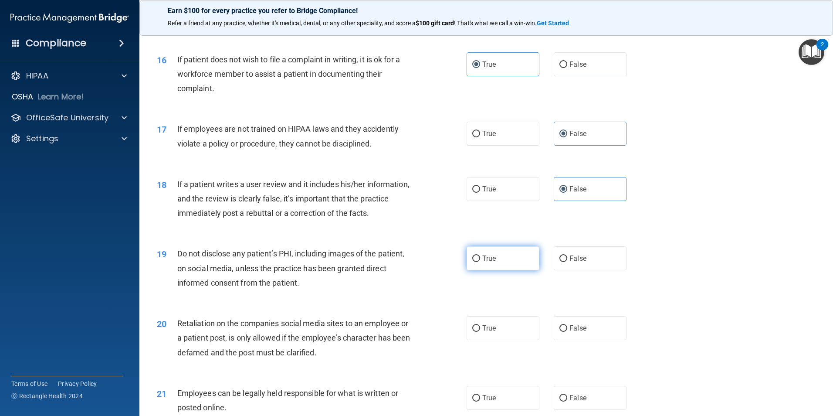
click at [480, 262] on input "True" at bounding box center [476, 258] width 8 height 7
radio input "true"
click at [588, 340] on label "False" at bounding box center [590, 328] width 73 height 24
click at [567, 332] on input "False" at bounding box center [564, 328] width 8 height 7
radio input "true"
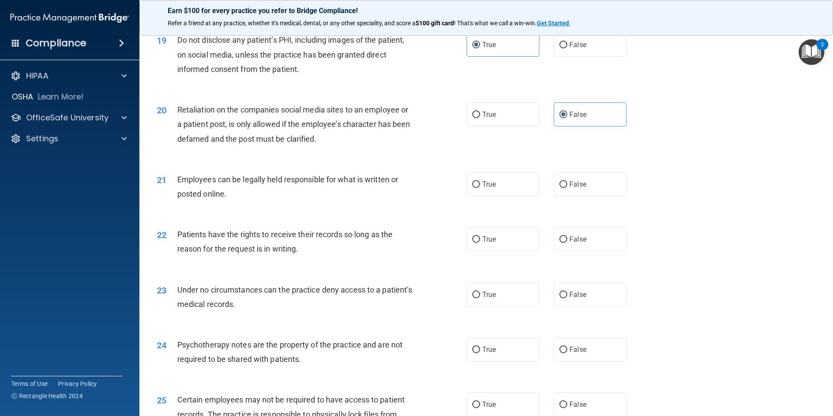
scroll to position [1307, 0]
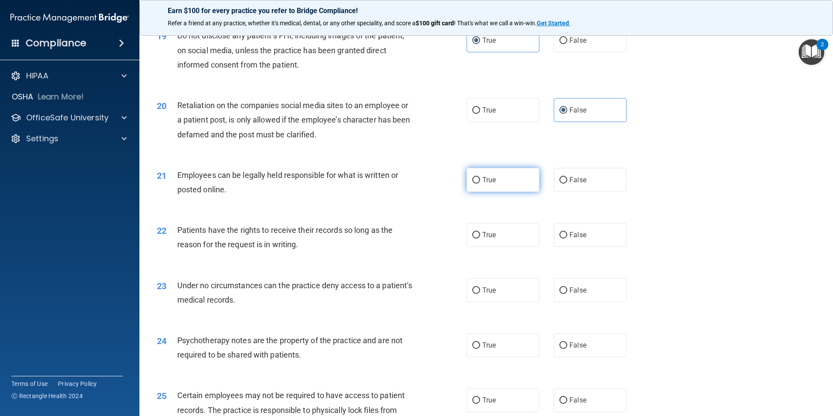
click at [504, 192] on label "True" at bounding box center [503, 180] width 73 height 24
click at [480, 183] on input "True" at bounding box center [476, 180] width 8 height 7
radio input "true"
click at [579, 239] on span "False" at bounding box center [578, 235] width 17 height 8
click at [567, 238] on input "False" at bounding box center [564, 235] width 8 height 7
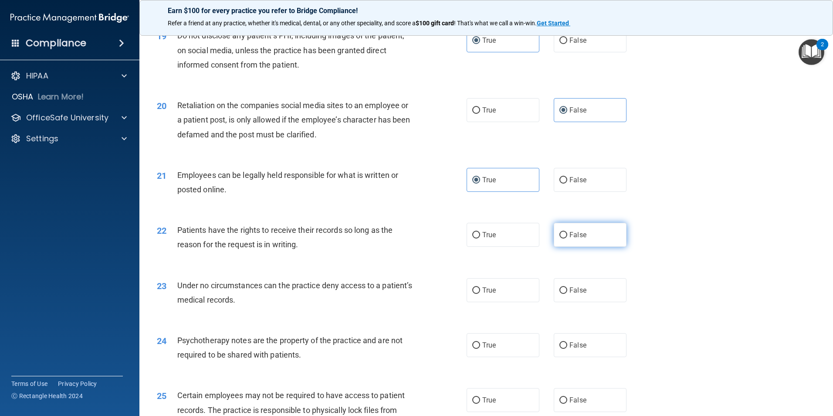
radio input "true"
click at [575, 302] on label "False" at bounding box center [590, 290] width 73 height 24
click at [567, 294] on input "False" at bounding box center [564, 290] width 8 height 7
radio input "true"
click at [489, 349] on span "True" at bounding box center [489, 345] width 14 height 8
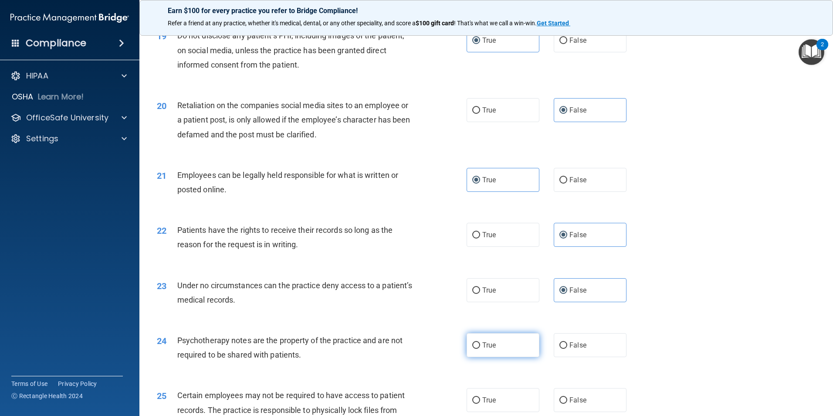
click at [480, 349] on input "True" at bounding box center [476, 345] width 8 height 7
radio input "true"
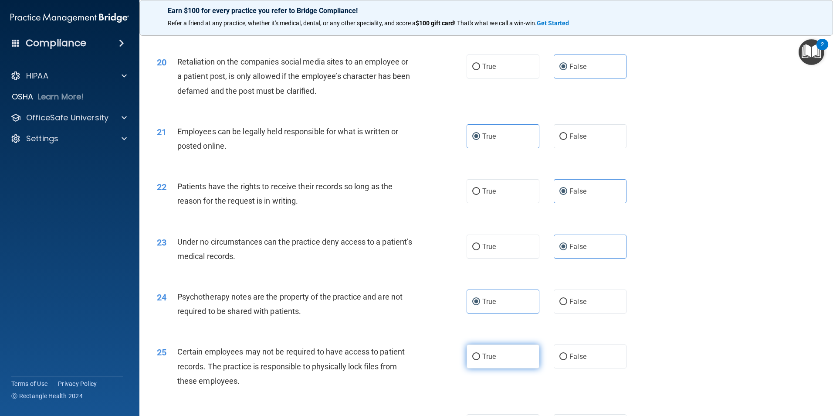
click at [489, 366] on label "True" at bounding box center [503, 356] width 73 height 24
click at [480, 360] on input "True" at bounding box center [476, 356] width 8 height 7
radio input "true"
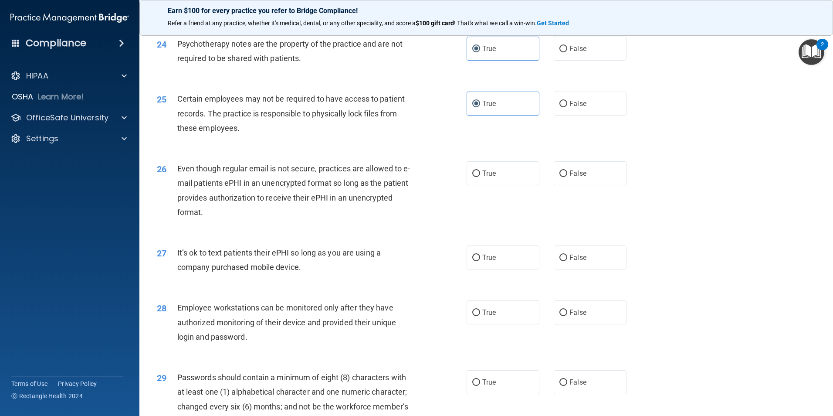
scroll to position [1612, 0]
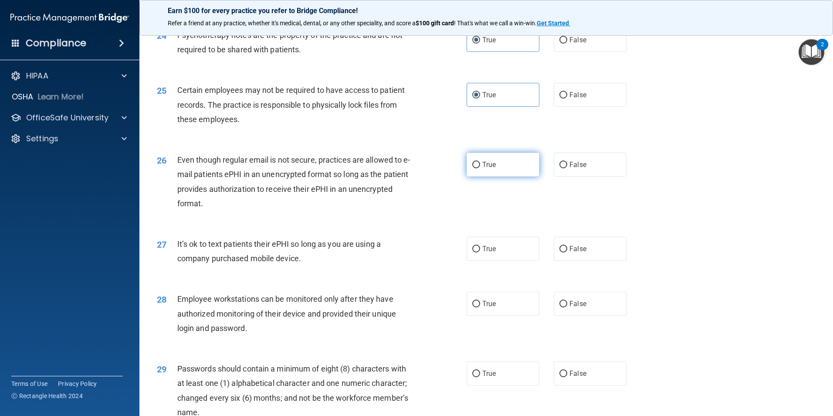
click at [497, 177] on label "True" at bounding box center [503, 165] width 73 height 24
click at [480, 168] on input "True" at bounding box center [476, 165] width 8 height 7
radio input "true"
click at [580, 261] on label "False" at bounding box center [590, 249] width 73 height 24
click at [567, 252] on input "False" at bounding box center [564, 249] width 8 height 7
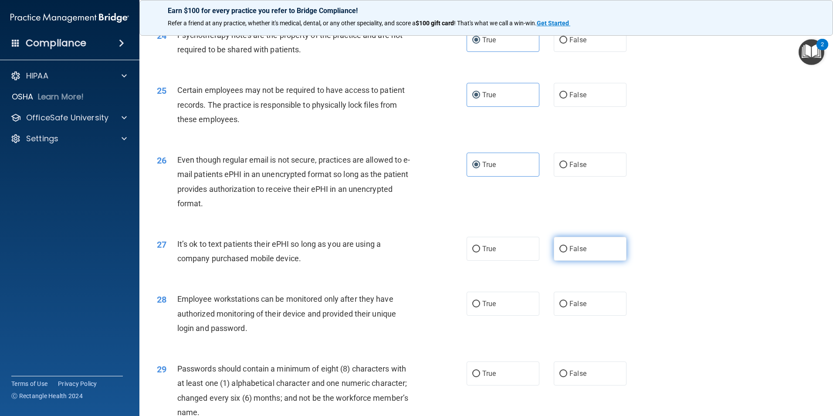
radio input "true"
click at [577, 311] on label "False" at bounding box center [590, 304] width 73 height 24
click at [567, 307] on input "False" at bounding box center [564, 304] width 8 height 7
radio input "true"
click at [519, 380] on label "True" at bounding box center [503, 373] width 73 height 24
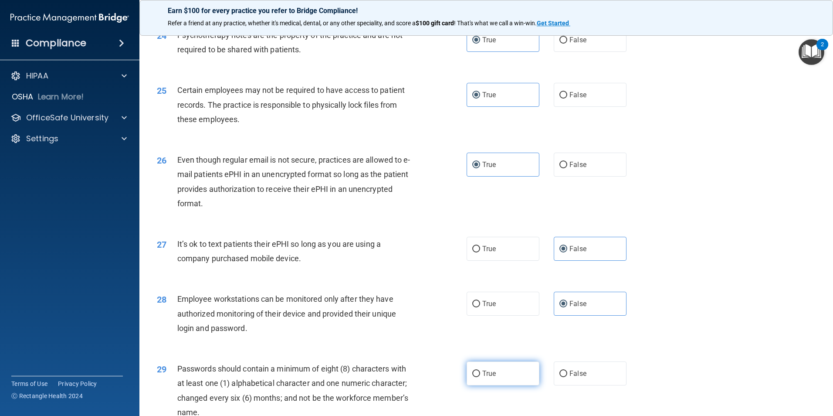
click at [480, 377] on input "True" at bounding box center [476, 373] width 8 height 7
radio input "true"
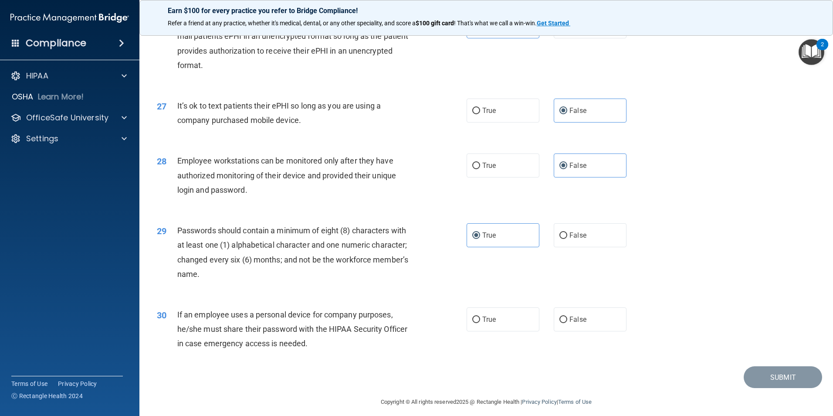
scroll to position [1772, 0]
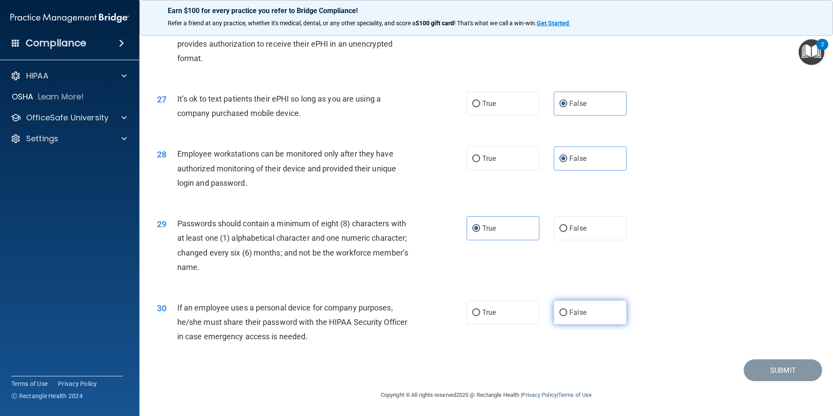
click at [617, 313] on label "False" at bounding box center [590, 312] width 73 height 24
click at [567, 313] on input "False" at bounding box center [564, 312] width 8 height 7
radio input "true"
click at [800, 380] on button "Submit" at bounding box center [783, 370] width 78 height 22
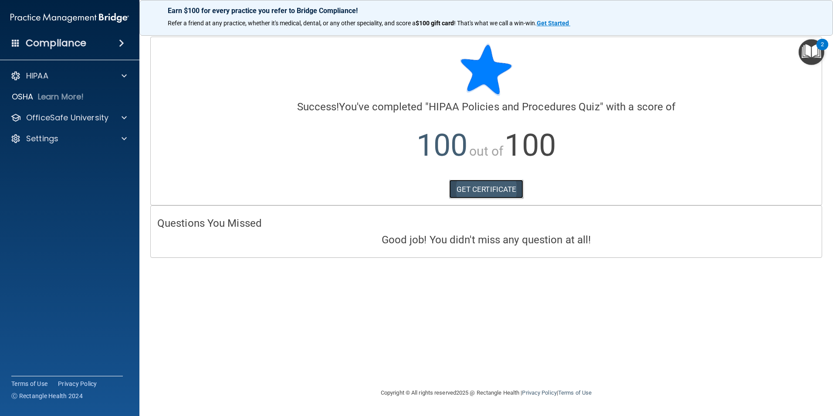
click at [484, 189] on link "GET CERTIFICATE" at bounding box center [486, 189] width 75 height 19
click at [72, 119] on p "OfficeSafe University" at bounding box center [67, 117] width 82 height 10
click at [69, 135] on p "HIPAA Training" at bounding box center [42, 138] width 72 height 9
